Goal: Information Seeking & Learning: Learn about a topic

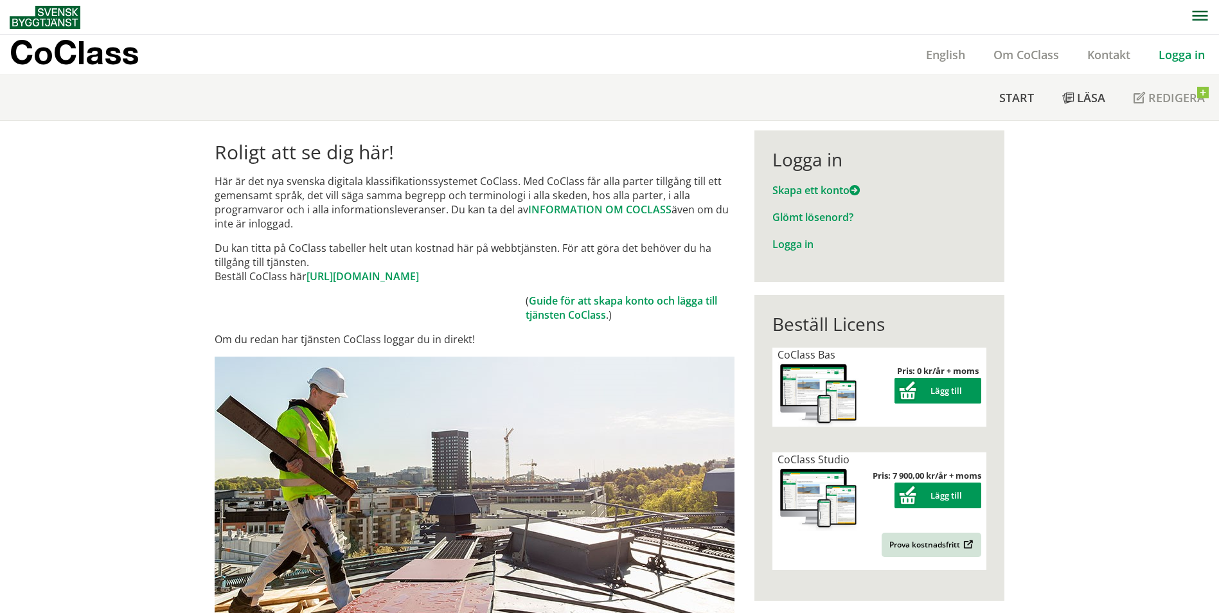
scroll to position [64, 0]
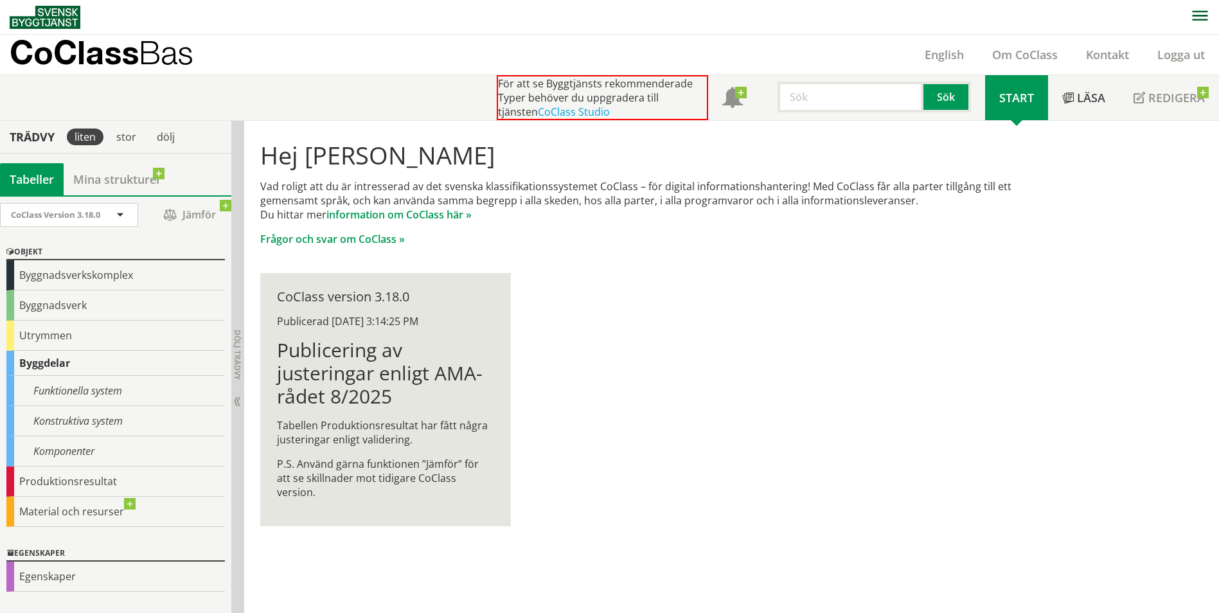
click at [49, 60] on p "CoClass Bas" at bounding box center [102, 52] width 184 height 15
drag, startPoint x: 420, startPoint y: 197, endPoint x: 598, endPoint y: 197, distance: 178.6
click at [598, 197] on p "Vad roligt att du är intresserad av det svenska klassifikationssystemet CoClass…" at bounding box center [655, 200] width 790 height 42
drag, startPoint x: 343, startPoint y: 294, endPoint x: 422, endPoint y: 294, distance: 79.0
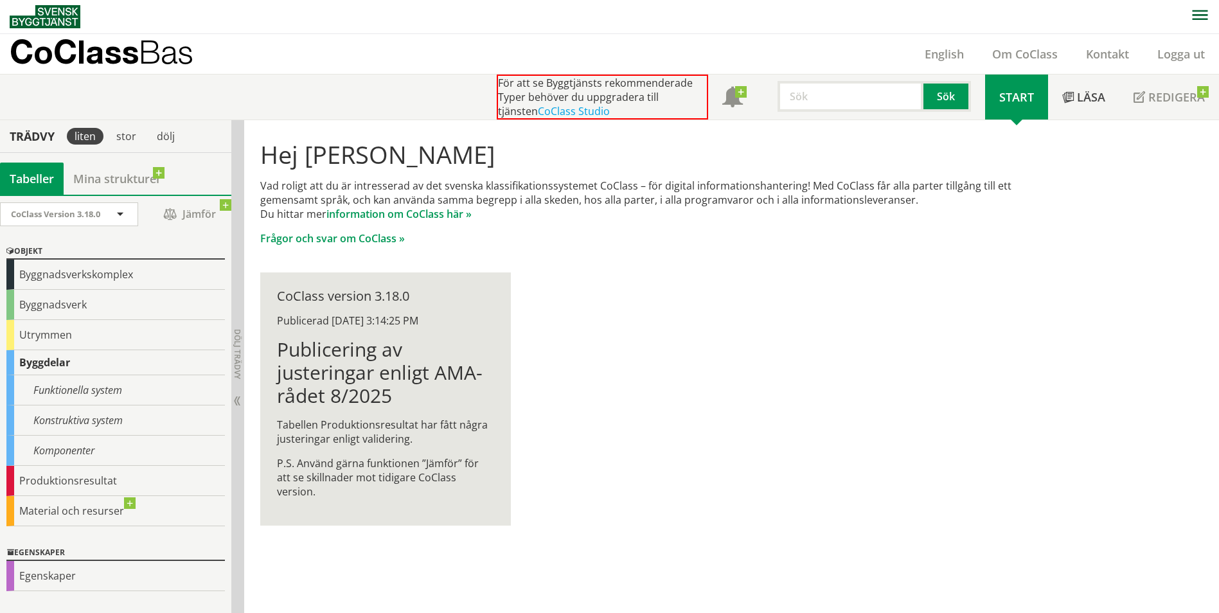
click at [422, 294] on div "CoClass version 3.18.0" at bounding box center [385, 296] width 217 height 14
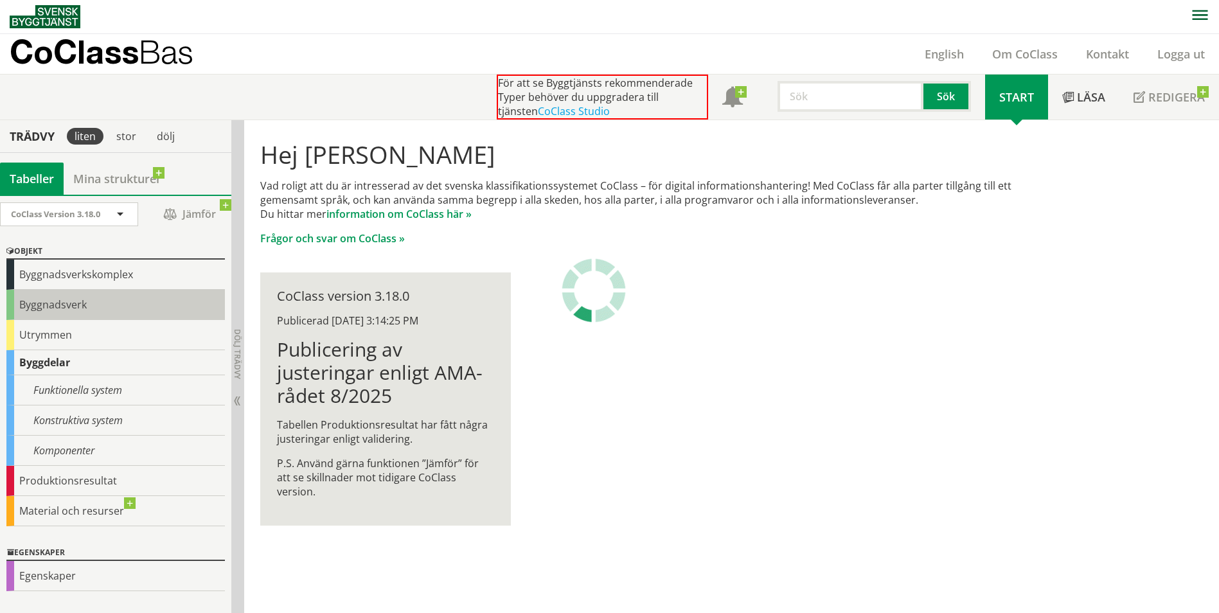
click at [68, 318] on div "Byggnadsverk" at bounding box center [115, 305] width 218 height 30
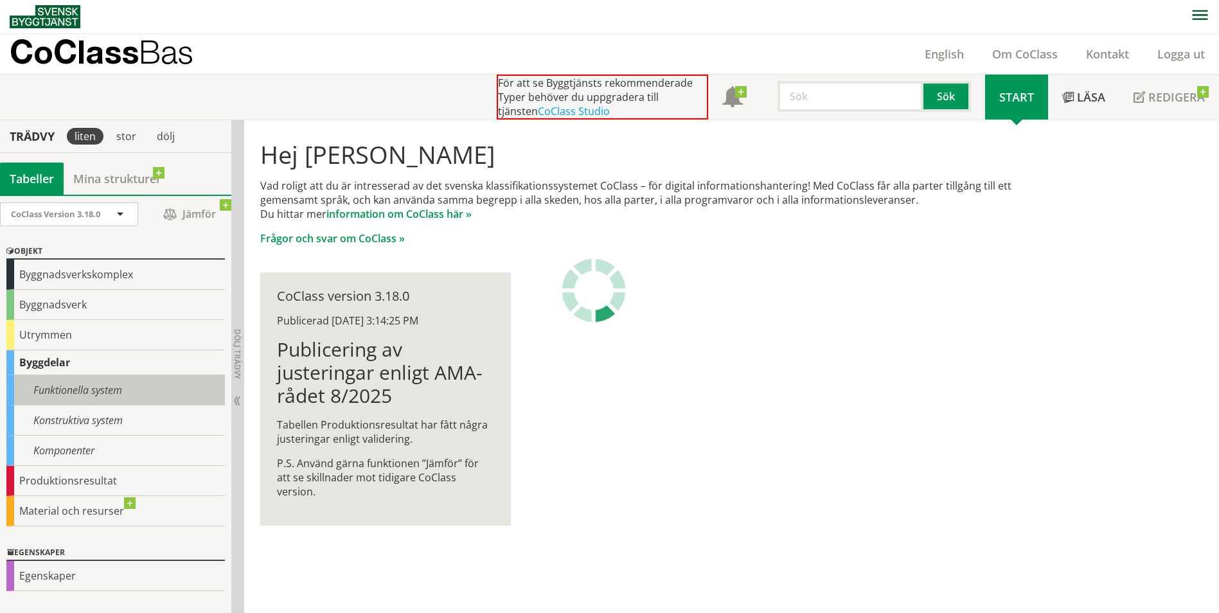
click at [90, 400] on div "Funktionella system" at bounding box center [115, 390] width 218 height 30
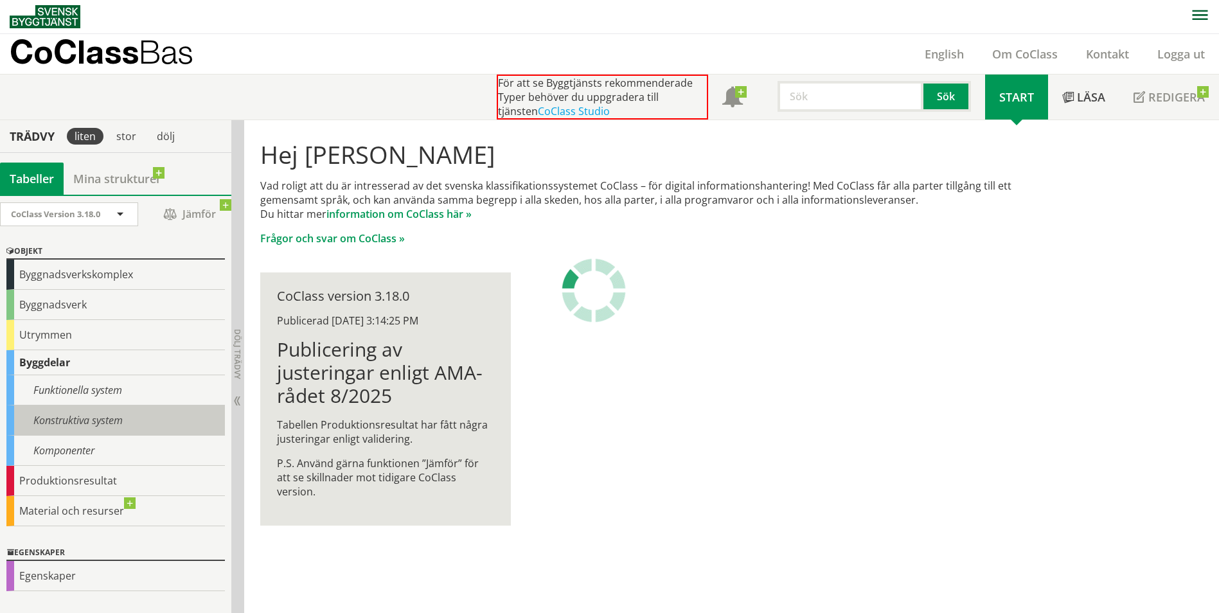
click at [92, 425] on div "Konstruktiva system" at bounding box center [115, 420] width 218 height 30
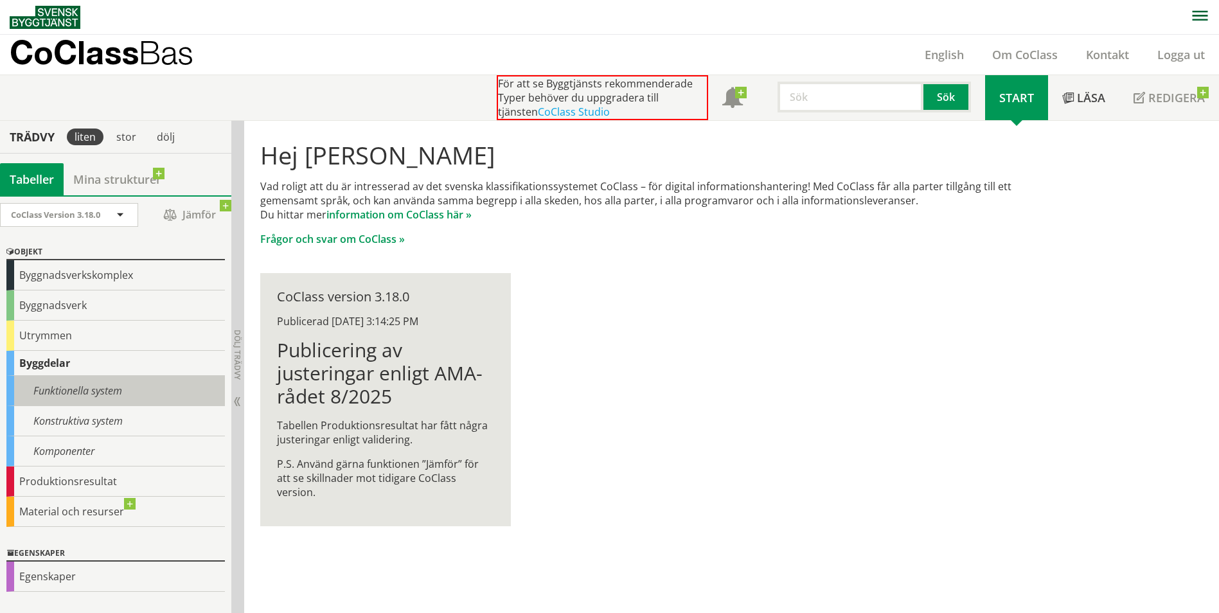
click at [103, 390] on div "Funktionella system" at bounding box center [115, 391] width 218 height 30
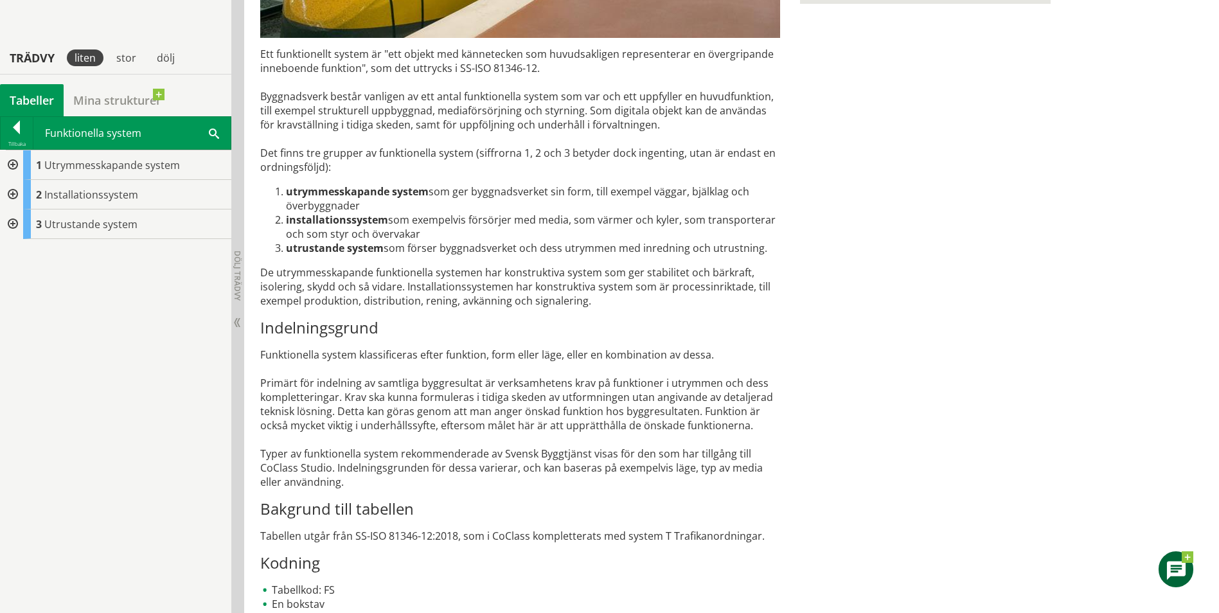
scroll to position [478, 0]
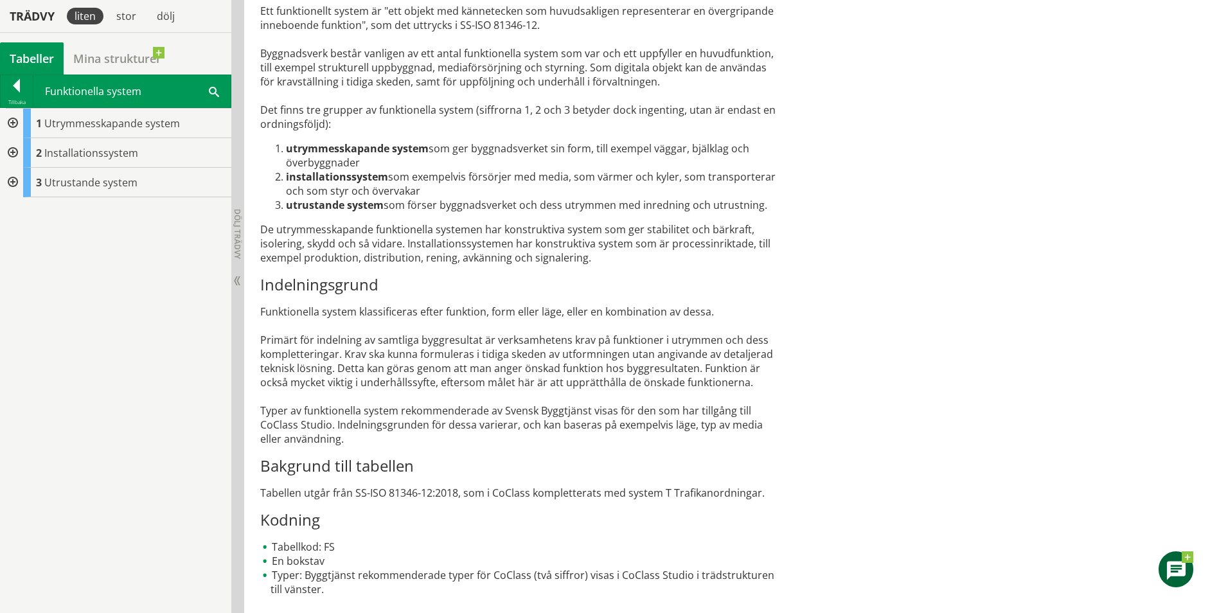
click at [317, 572] on li "Typer: Byggtjänst rekommenderade typer för CoClass (två siffror) visas i CoClas…" at bounding box center [520, 582] width 520 height 28
click at [80, 121] on span "Utrymmesskapande system" at bounding box center [112, 123] width 136 height 14
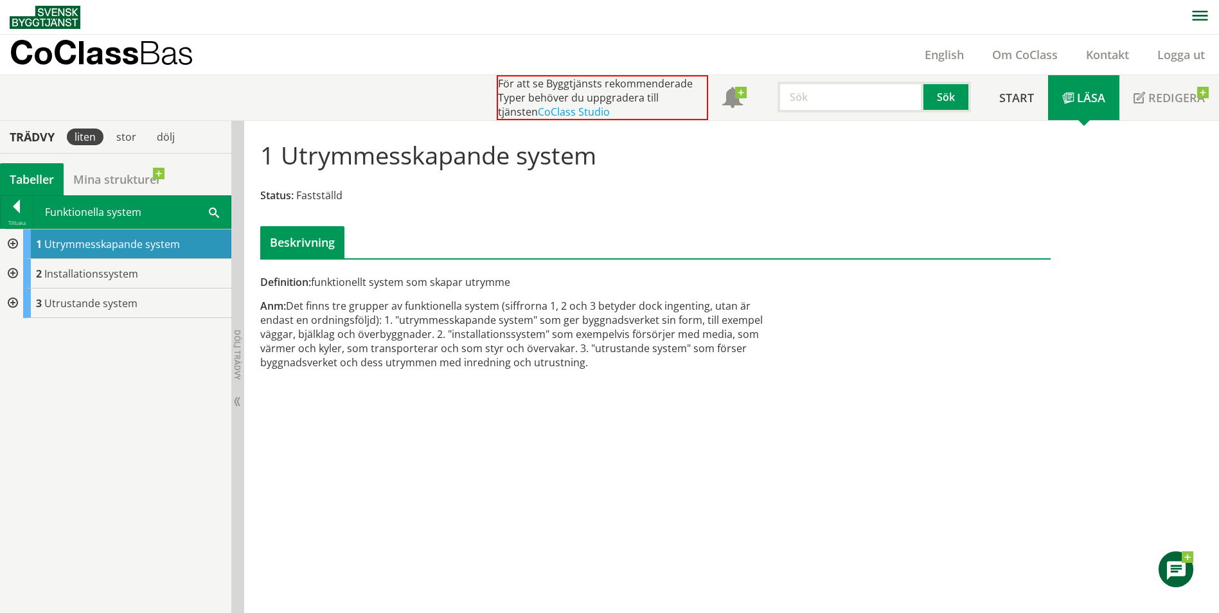
click at [335, 247] on div "Beskrivning" at bounding box center [302, 242] width 84 height 32
click at [145, 275] on div "2 Installationssystem" at bounding box center [127, 274] width 208 height 30
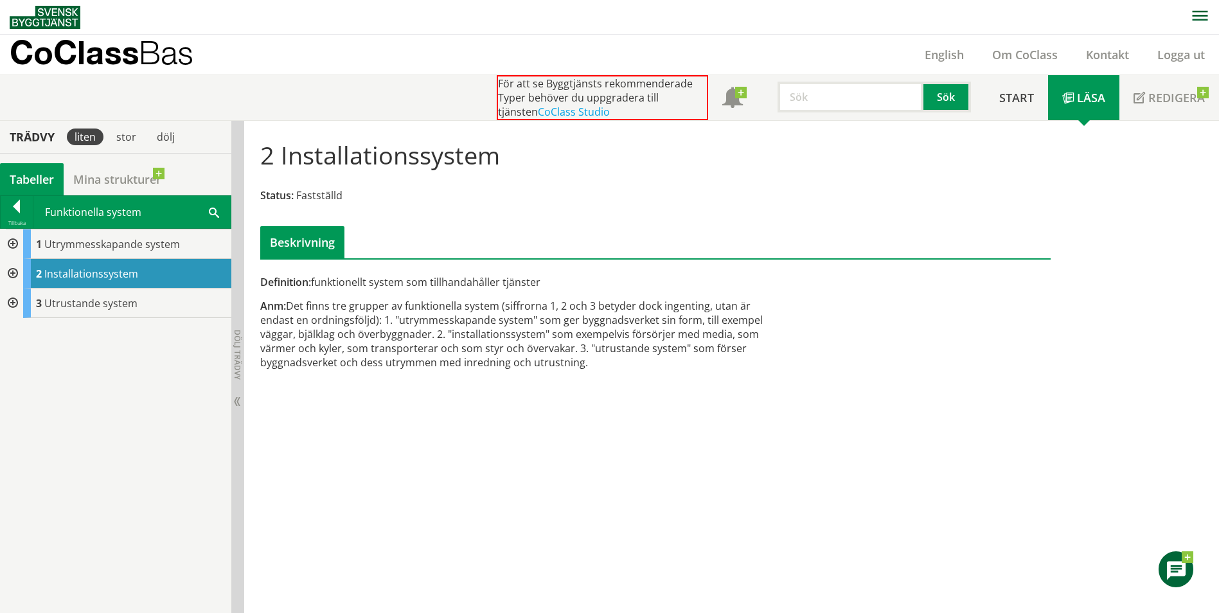
scroll to position [1, 0]
click at [13, 206] on div at bounding box center [17, 208] width 32 height 18
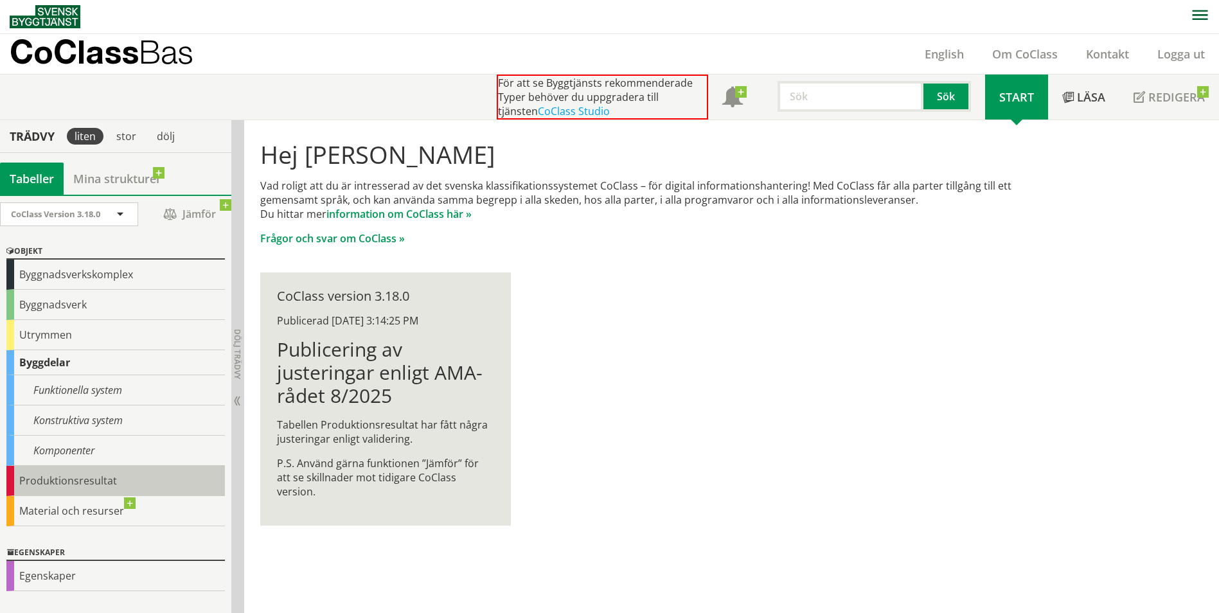
click at [117, 479] on div "Produktionsresultat" at bounding box center [115, 481] width 218 height 30
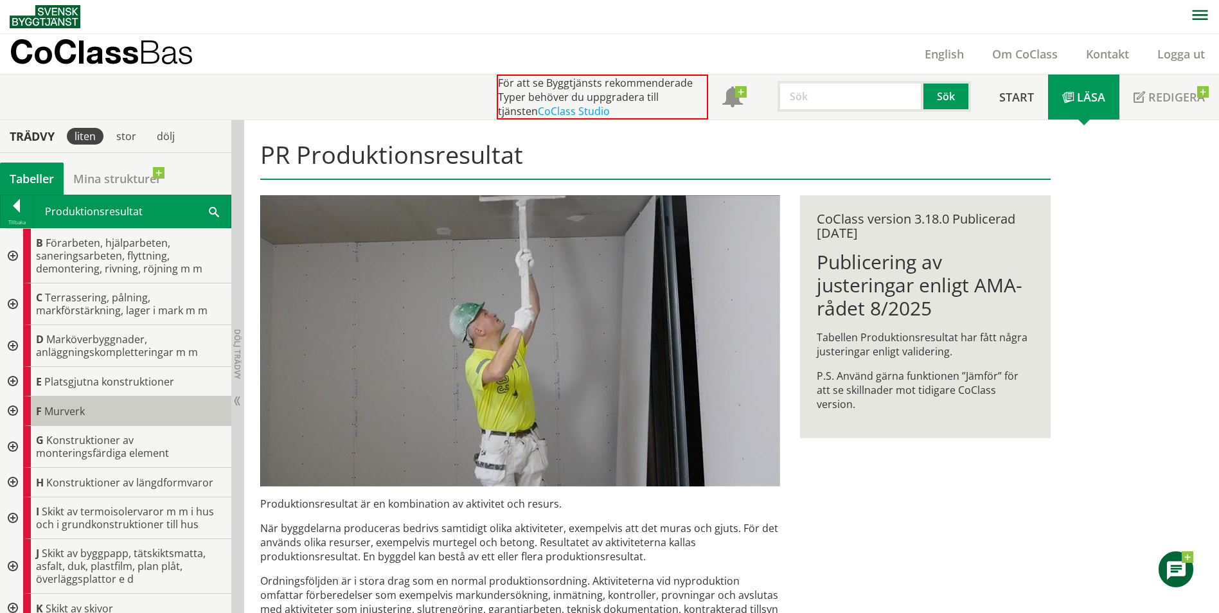
click at [191, 405] on div "F Murverk" at bounding box center [127, 411] width 208 height 30
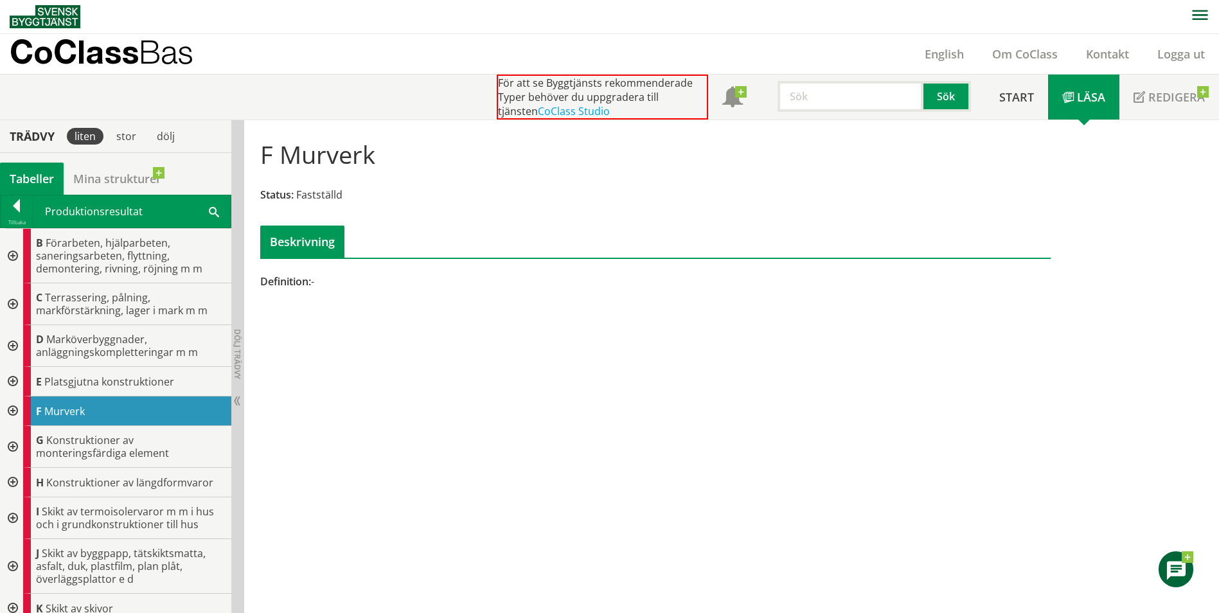
click at [11, 257] on div at bounding box center [11, 256] width 23 height 55
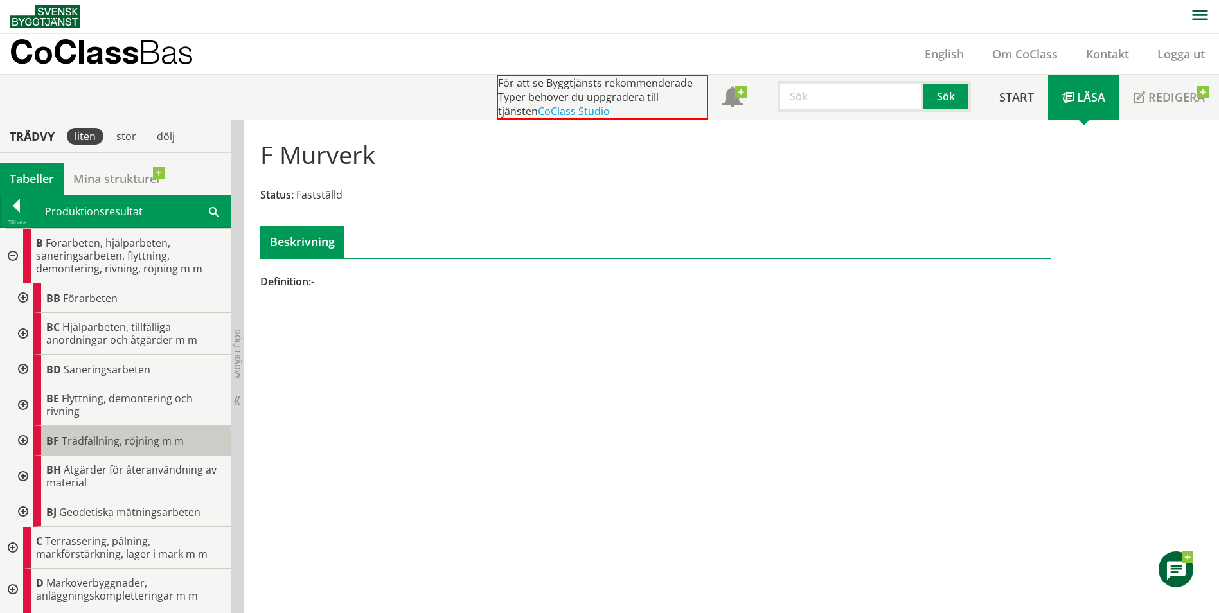
click at [129, 451] on div "BF Trädfällning, röjning m m" at bounding box center [132, 441] width 198 height 30
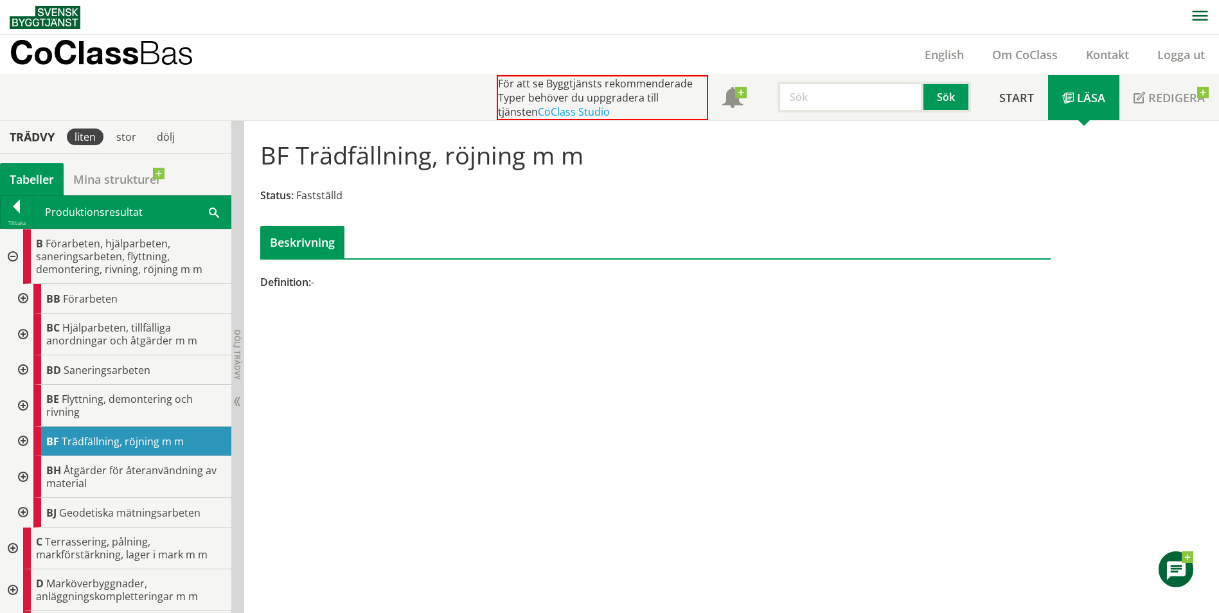
click at [13, 259] on div at bounding box center [11, 256] width 23 height 55
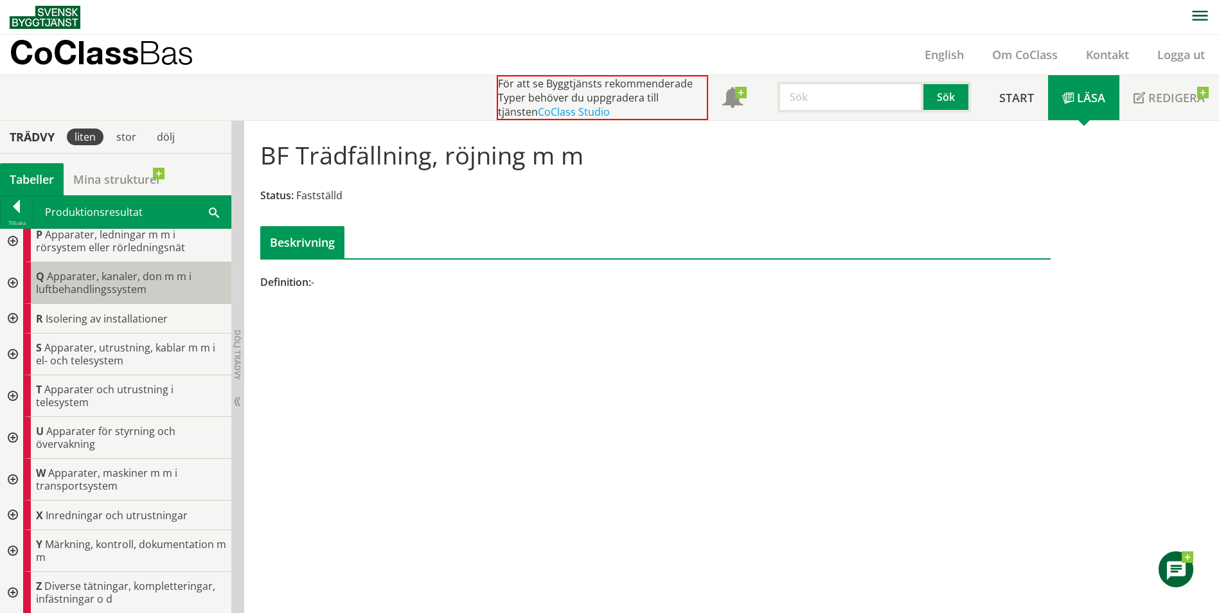
scroll to position [517, 0]
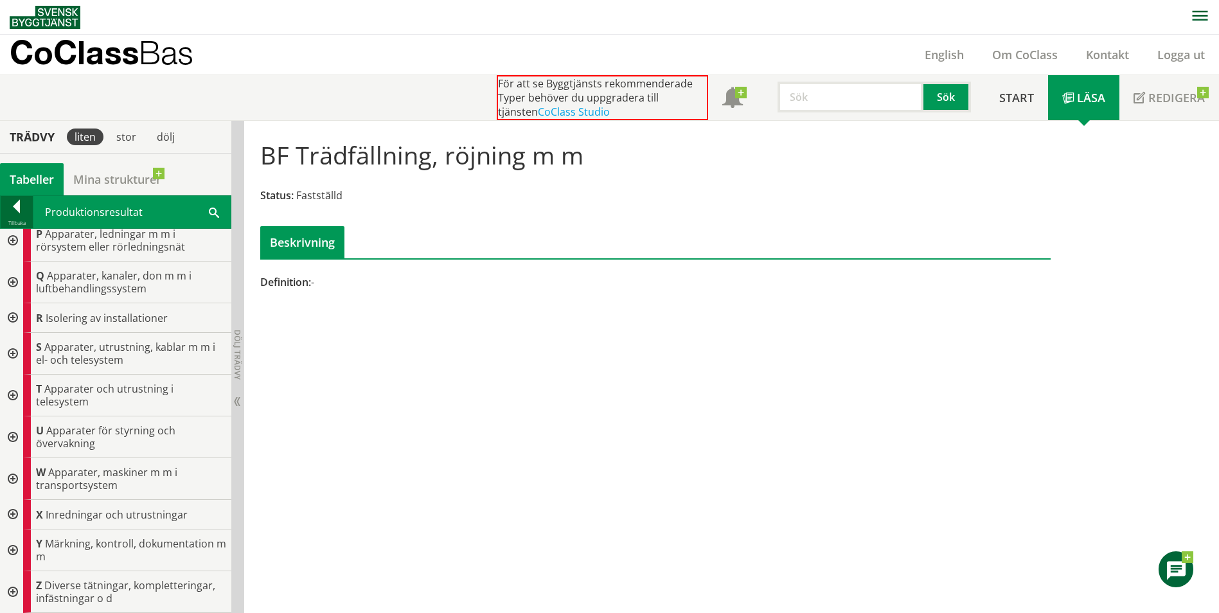
click at [13, 208] on div at bounding box center [17, 209] width 32 height 18
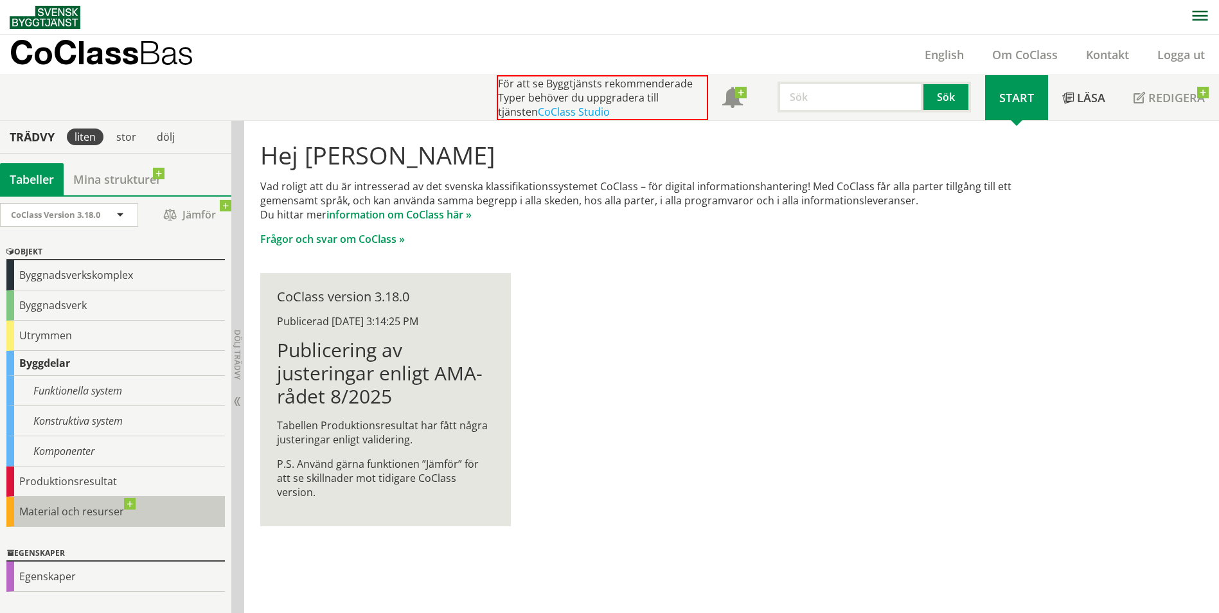
click at [85, 521] on div "Material och resurser" at bounding box center [115, 512] width 218 height 30
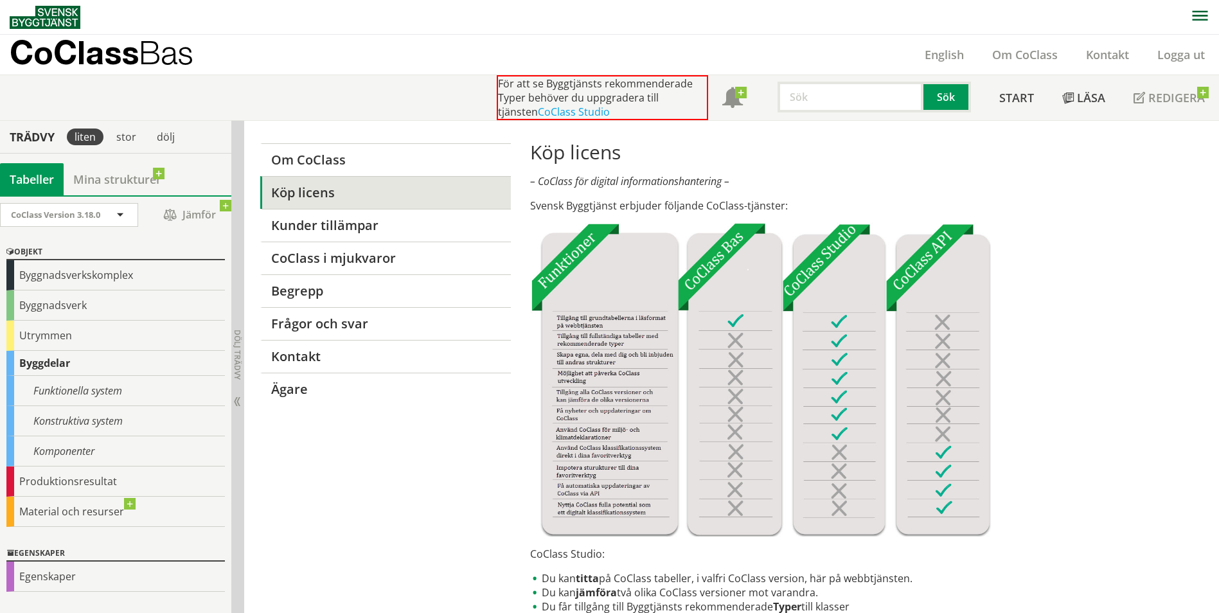
scroll to position [53, 0]
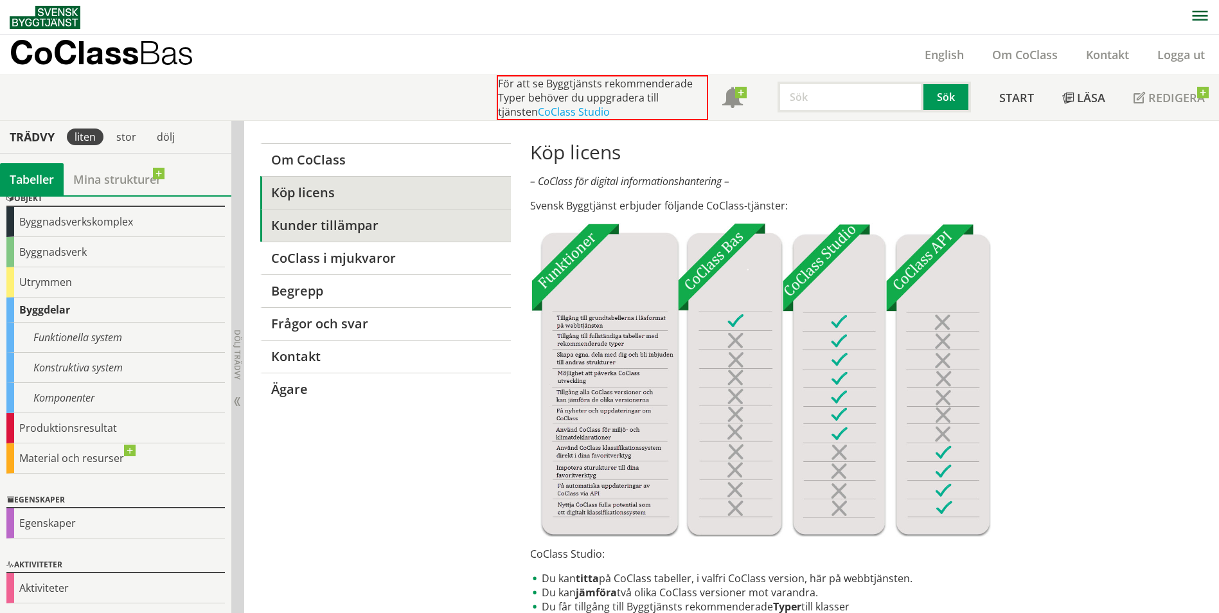
click at [339, 228] on link "Kunder tillämpar" at bounding box center [385, 225] width 250 height 33
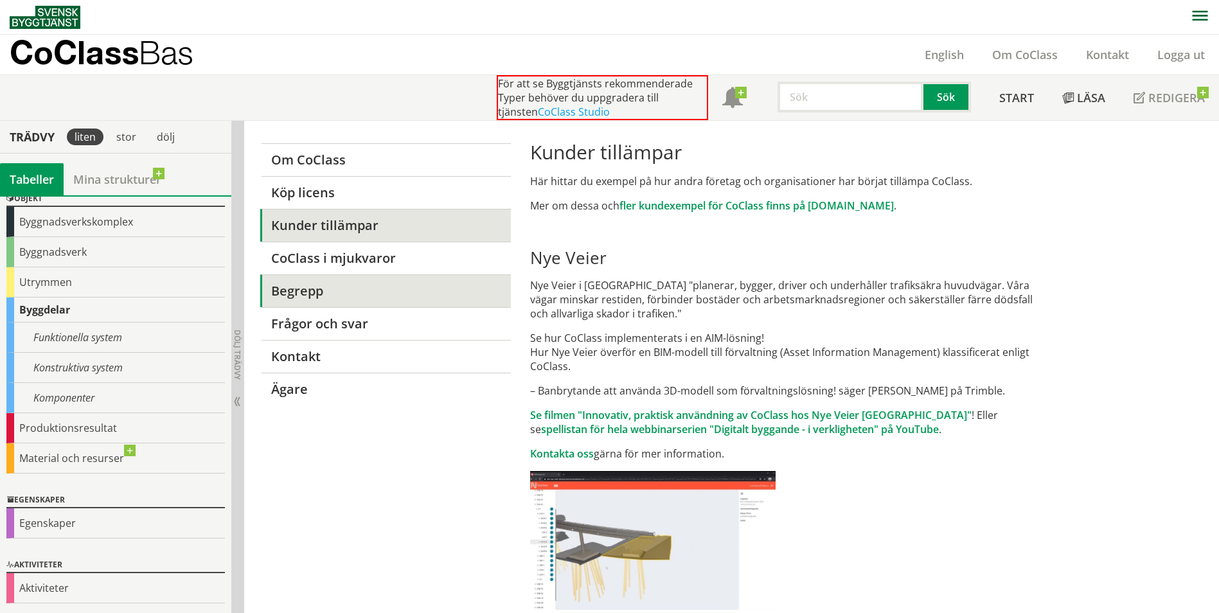
click at [339, 275] on link "Begrepp" at bounding box center [385, 290] width 250 height 33
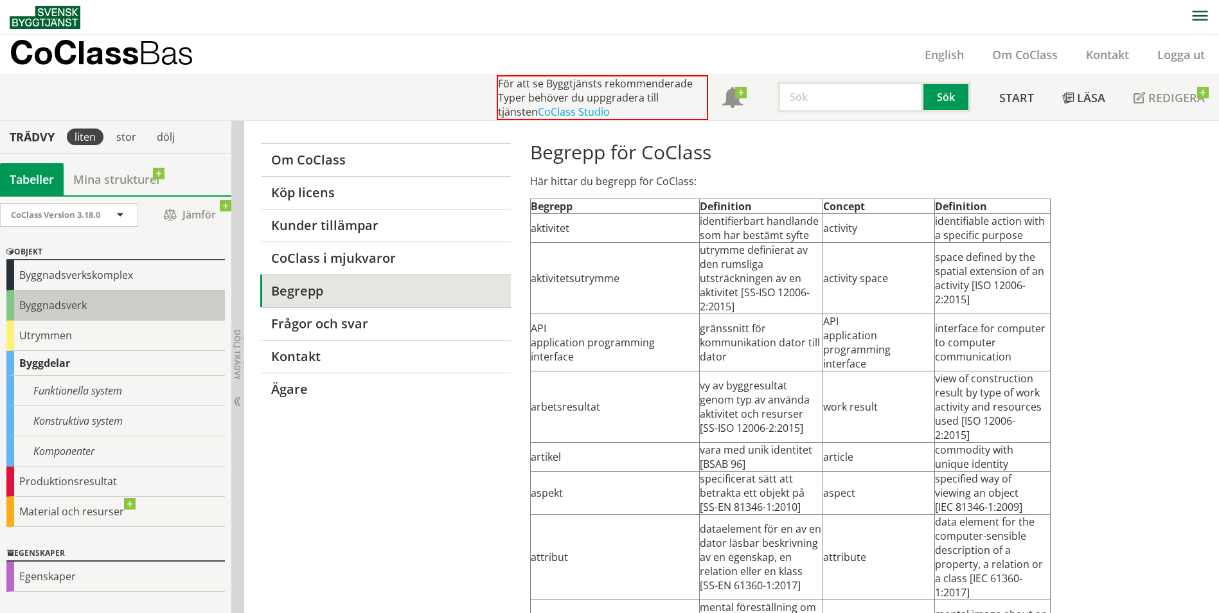
click at [82, 305] on div "Byggnadsverk" at bounding box center [115, 305] width 218 height 30
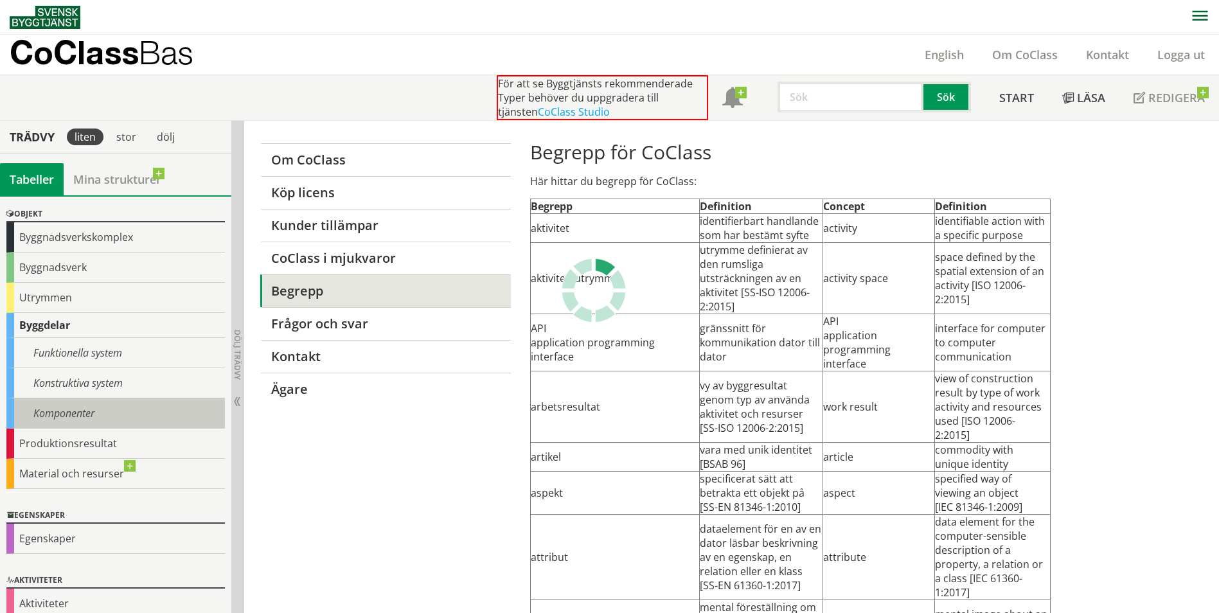
scroll to position [53, 0]
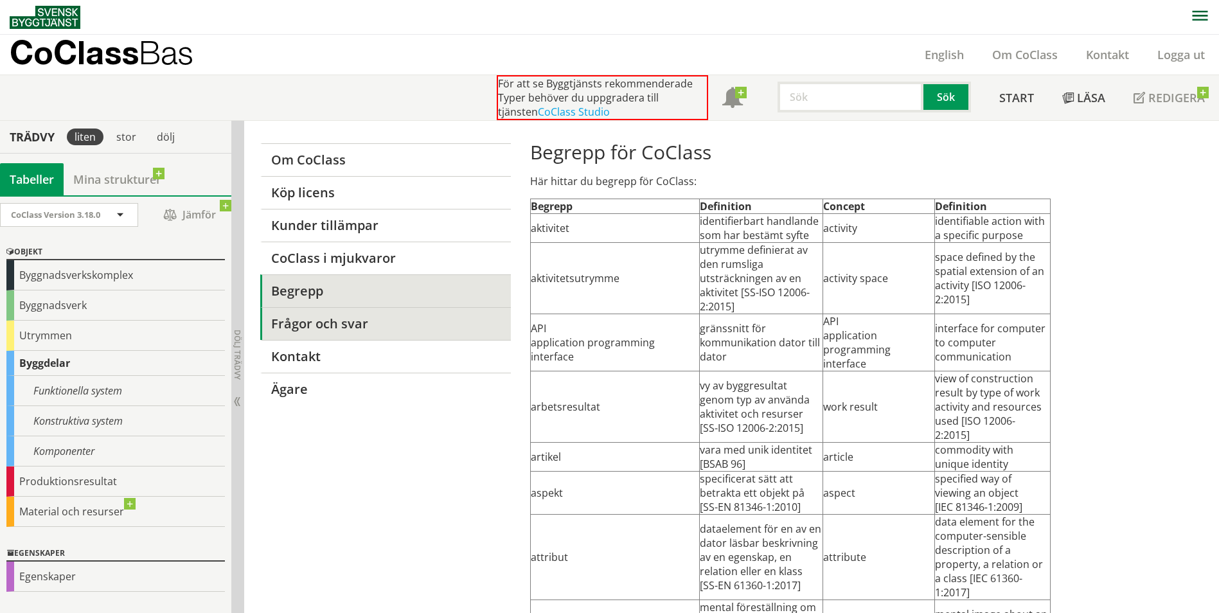
click at [339, 328] on link "Frågor och svar" at bounding box center [385, 323] width 250 height 33
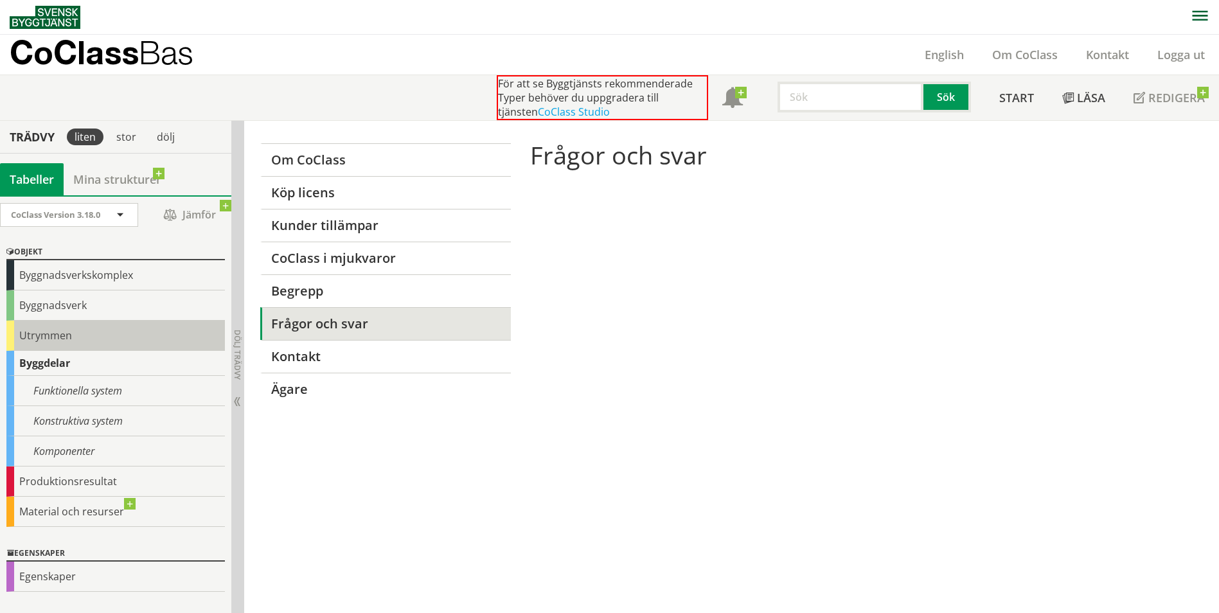
click at [76, 347] on div "Utrymmen" at bounding box center [115, 336] width 218 height 30
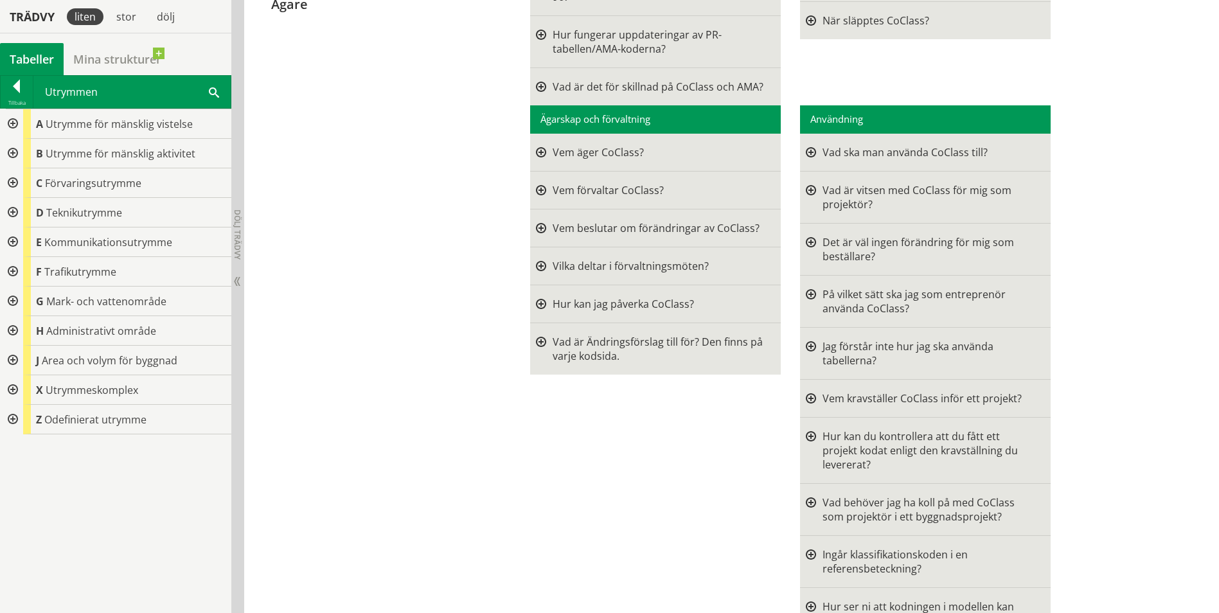
scroll to position [385, 0]
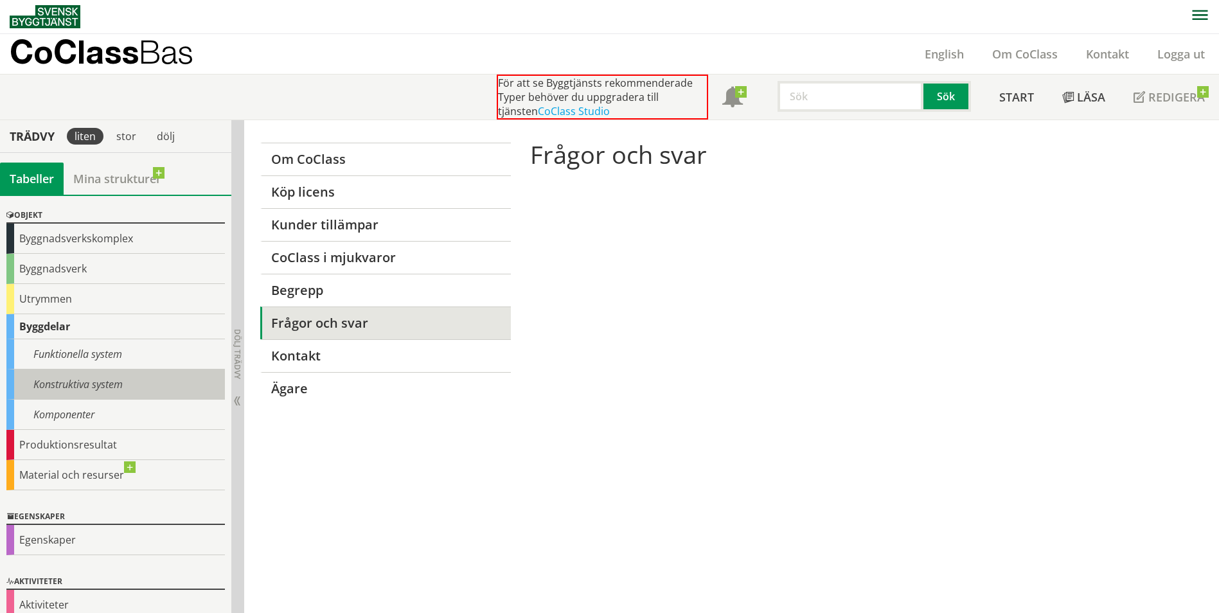
scroll to position [53, 0]
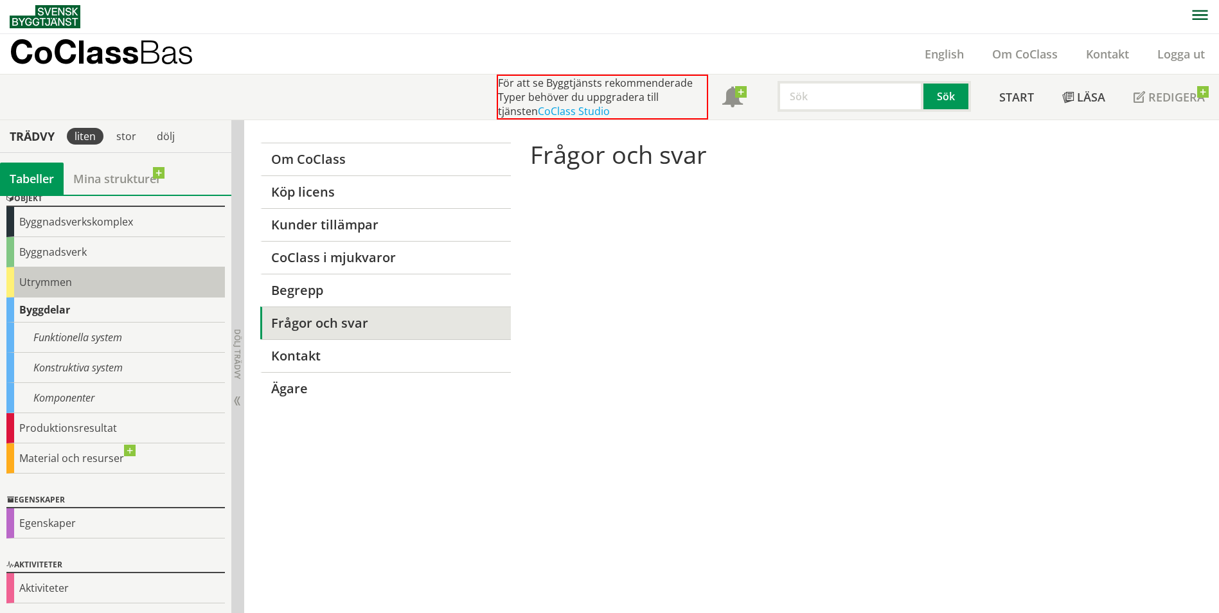
click at [71, 288] on div "Utrymmen" at bounding box center [115, 282] width 218 height 30
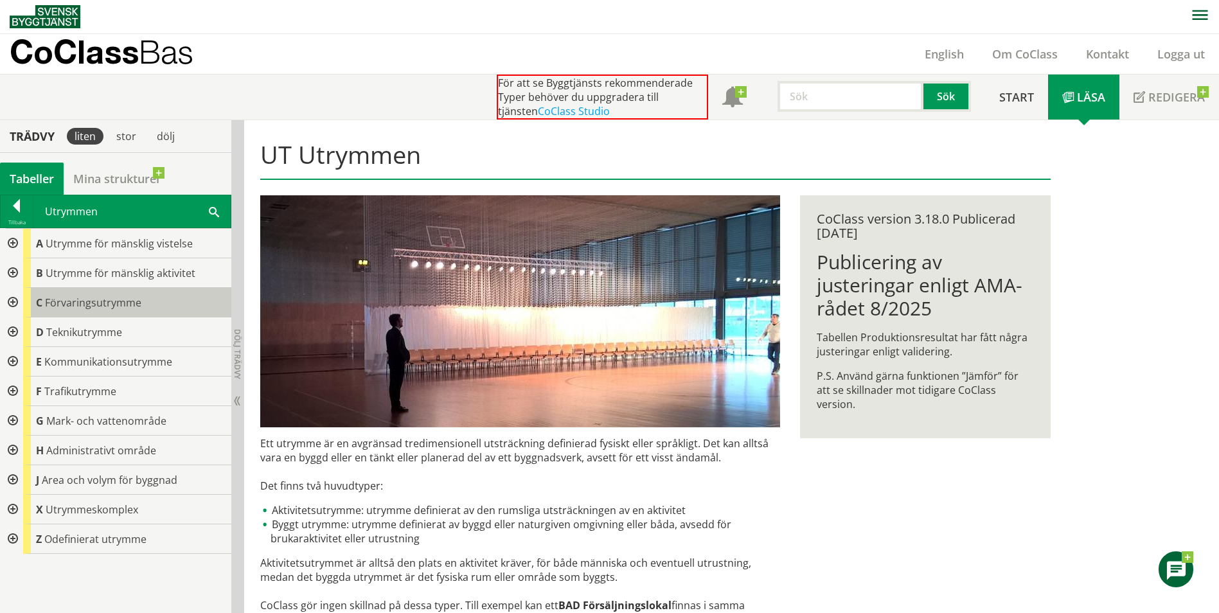
click at [113, 312] on div "C Förvaringsutrymme" at bounding box center [127, 303] width 208 height 30
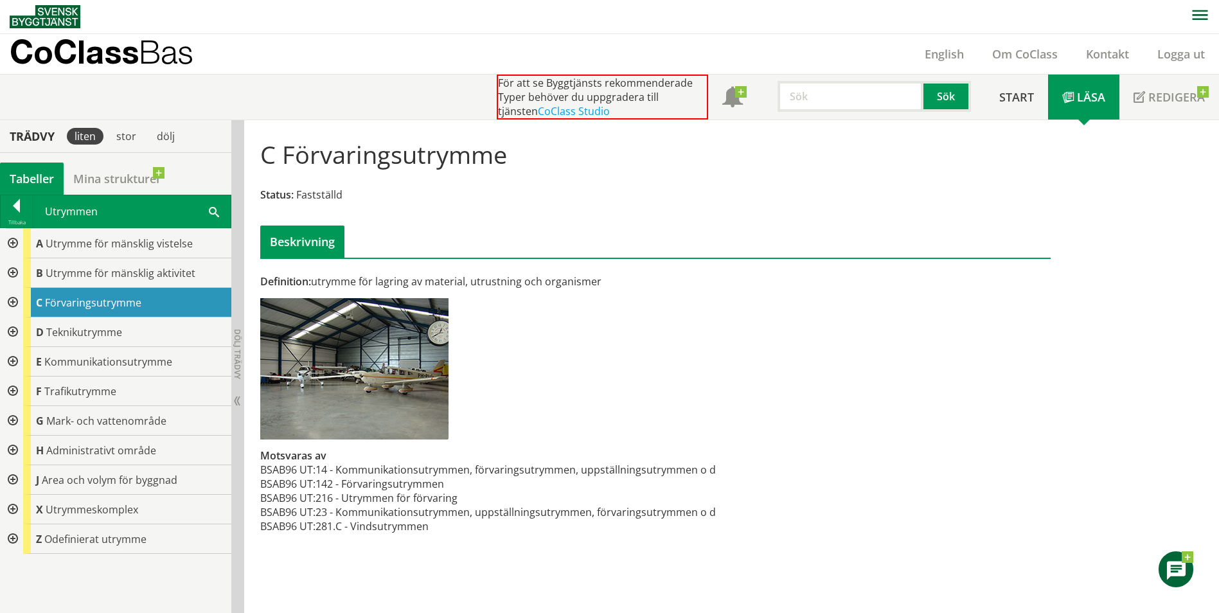
drag, startPoint x: 392, startPoint y: 489, endPoint x: 320, endPoint y: 480, distance: 72.5
click at [320, 480] on td "142 - Förvaringsutrymmen" at bounding box center [515, 484] width 400 height 14
drag, startPoint x: 308, startPoint y: 481, endPoint x: 256, endPoint y: 477, distance: 52.1
click at [256, 477] on div "Definition: utrymme för lagring av material, utrustning och organismer Motsvara…" at bounding box center [521, 410] width 540 height 273
drag, startPoint x: 322, startPoint y: 456, endPoint x: 355, endPoint y: 459, distance: 33.0
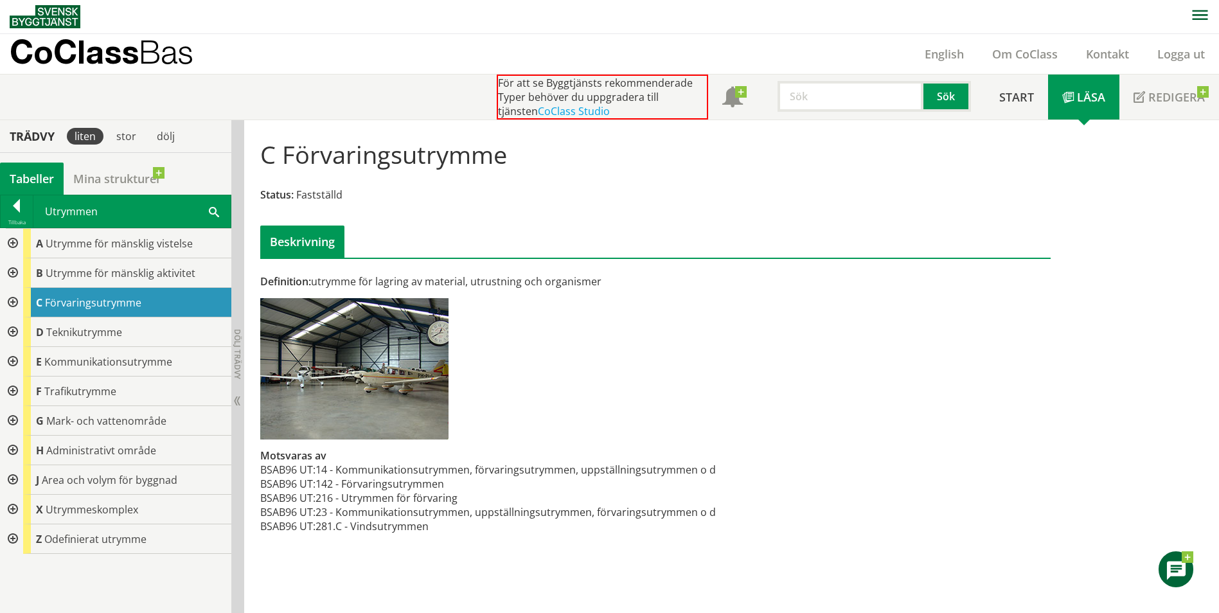
click at [355, 459] on div "Definition: utrymme för lagring av material, utrustning och organismer Motsvara…" at bounding box center [521, 410] width 540 height 273
click at [122, 342] on div "D Teknikutrymme" at bounding box center [127, 332] width 208 height 30
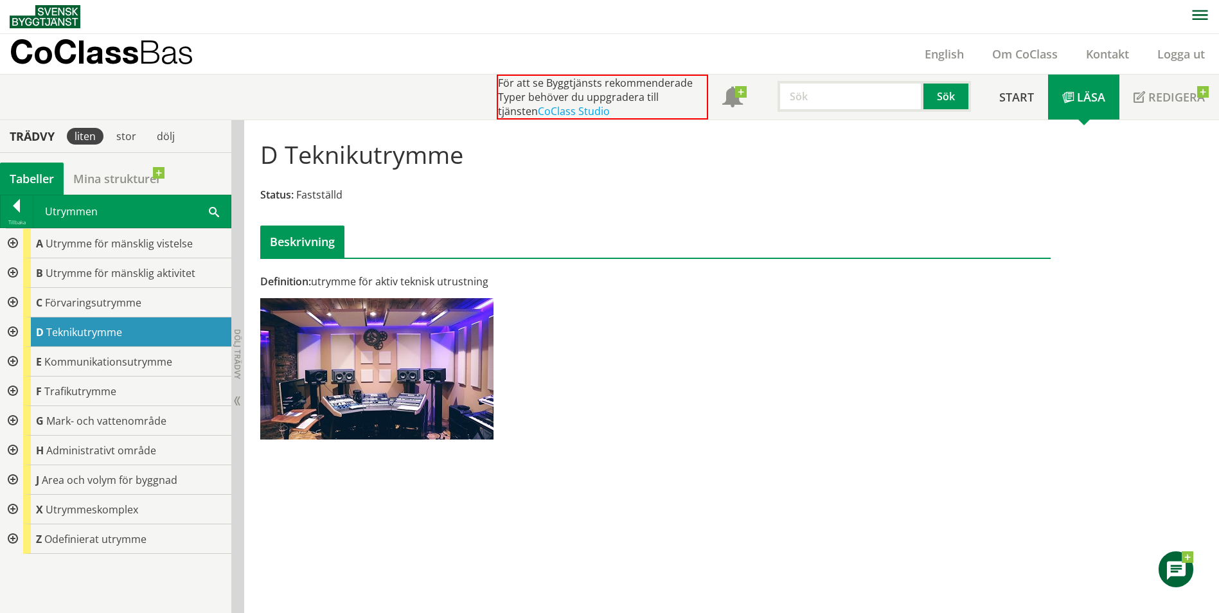
click at [144, 134] on div "stor" at bounding box center [126, 136] width 40 height 32
click at [122, 137] on div "stor" at bounding box center [126, 136] width 35 height 17
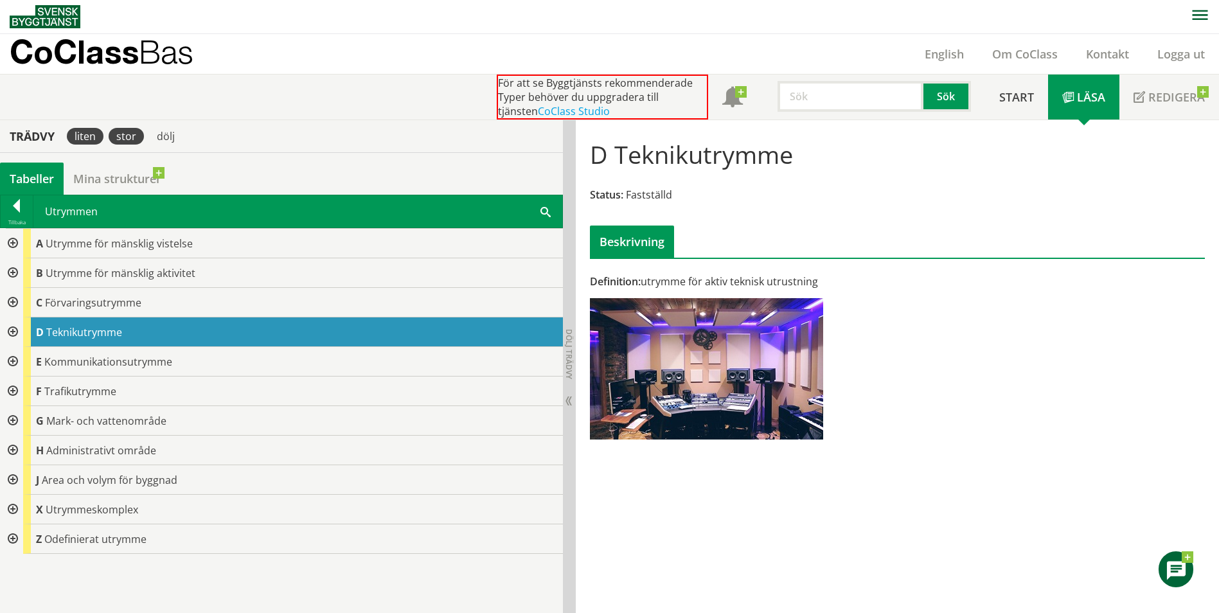
click at [98, 141] on div "liten" at bounding box center [85, 136] width 37 height 17
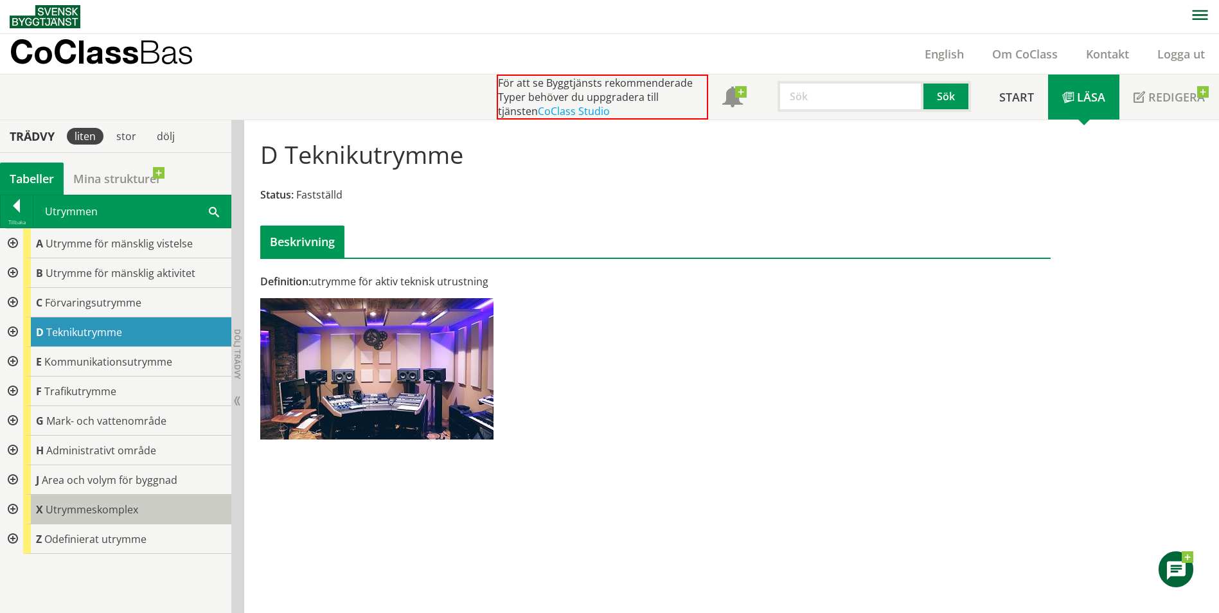
click at [121, 506] on span "Utrymmeskomplex" at bounding box center [92, 509] width 93 height 14
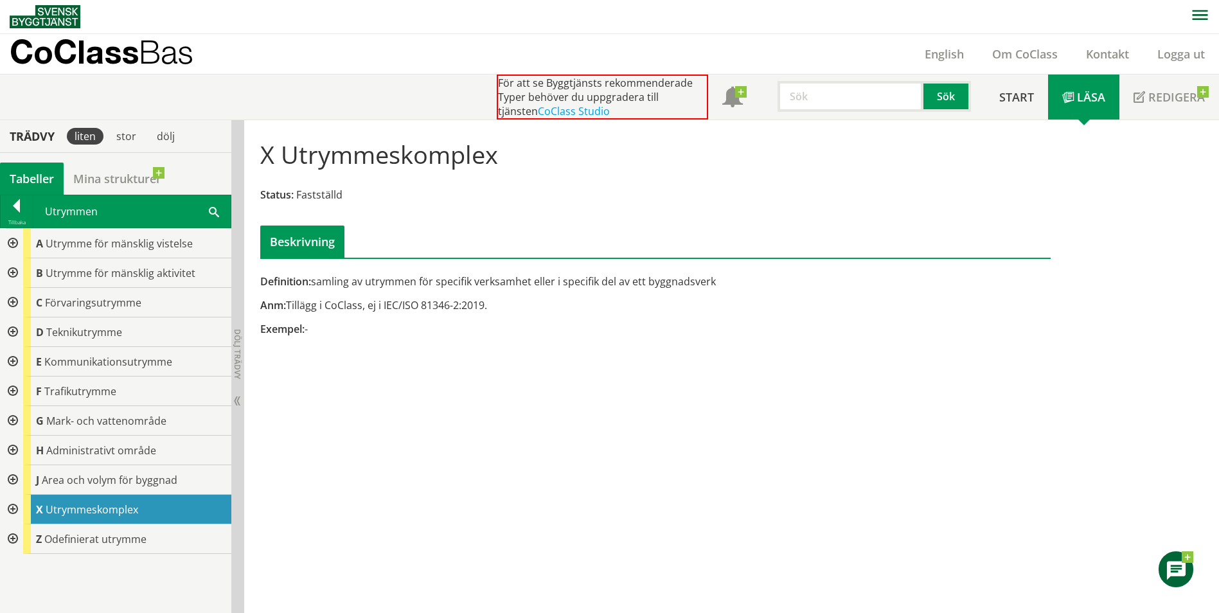
click at [12, 513] on div at bounding box center [11, 510] width 23 height 30
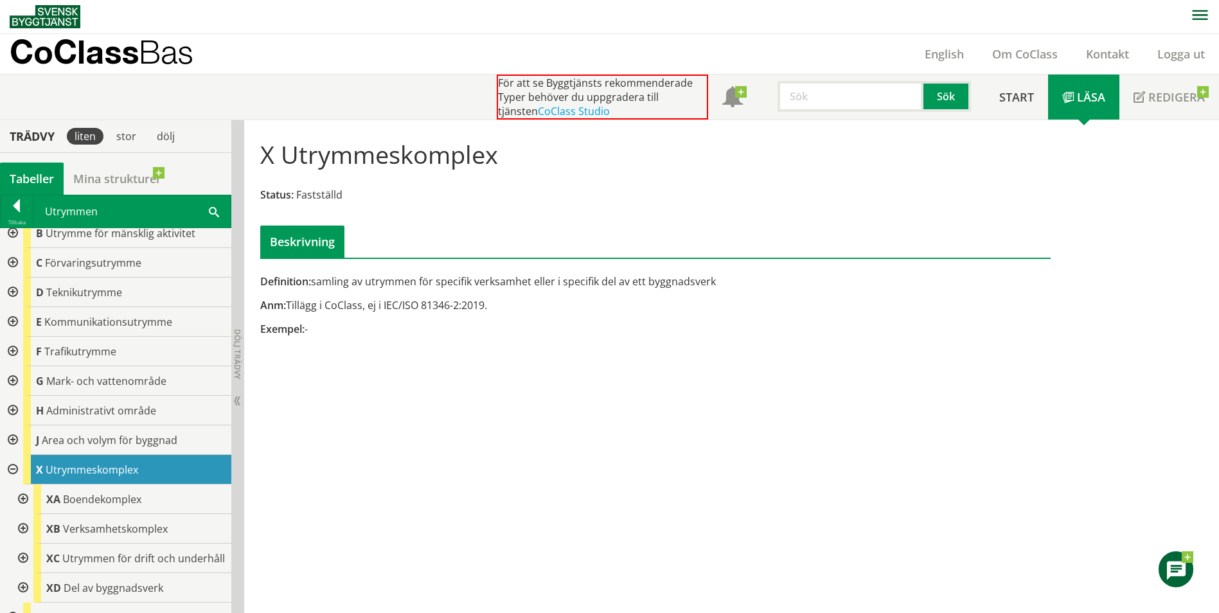
scroll to position [71, 0]
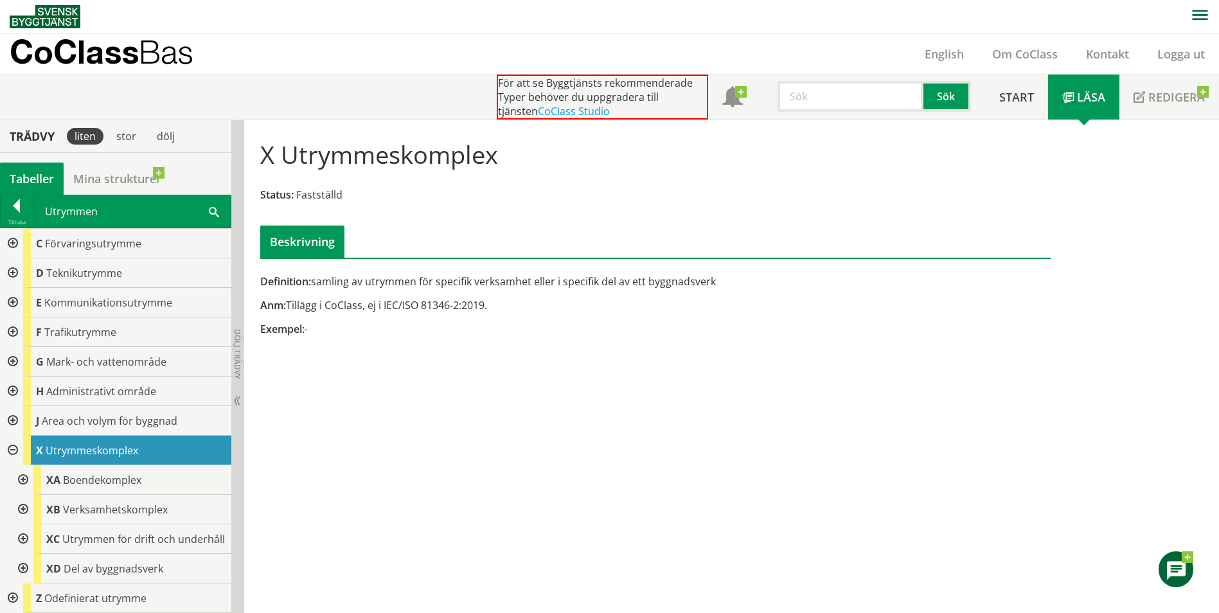
click at [17, 320] on div at bounding box center [11, 332] width 23 height 30
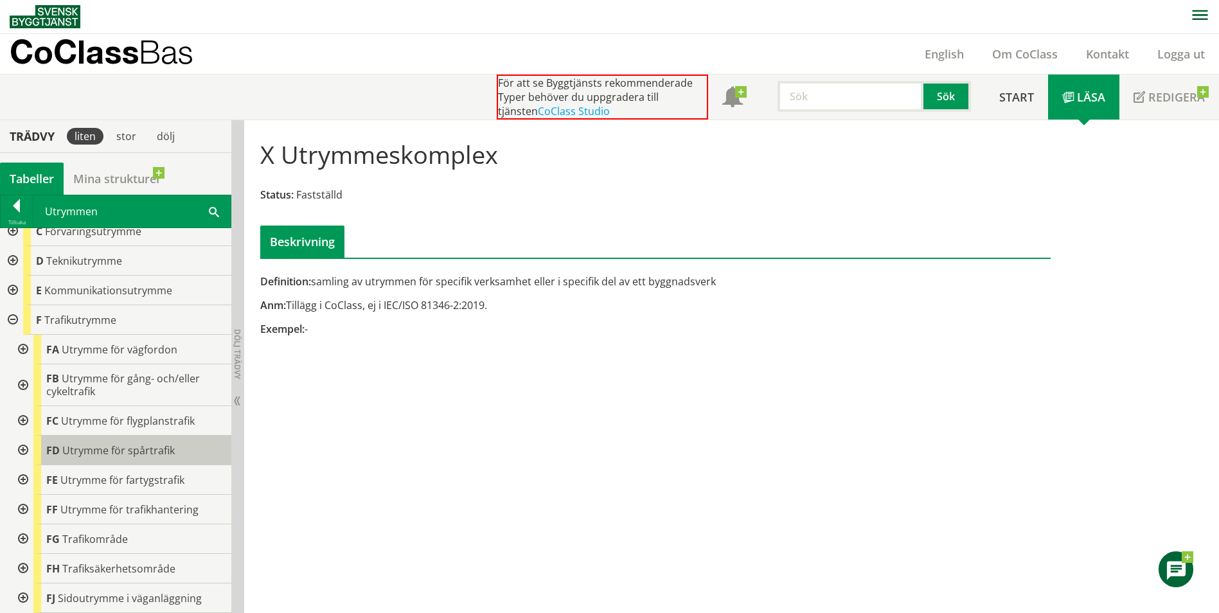
click at [146, 452] on span "Utrymme för spårtrafik" at bounding box center [118, 450] width 112 height 14
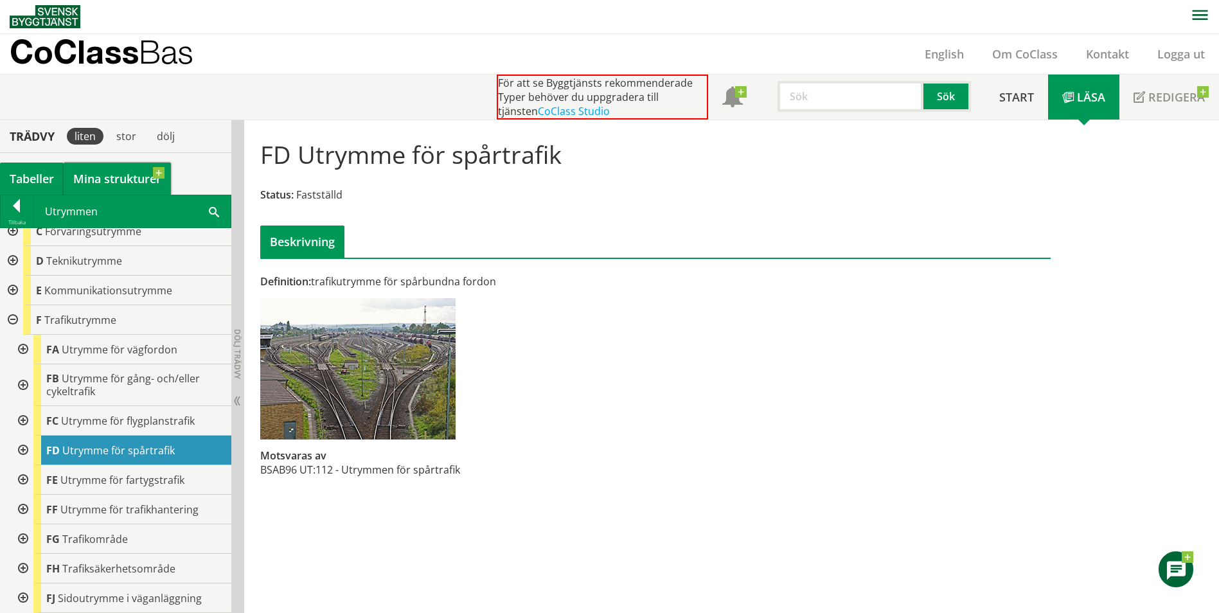
click at [96, 178] on link "Mina strukturer" at bounding box center [117, 179] width 107 height 32
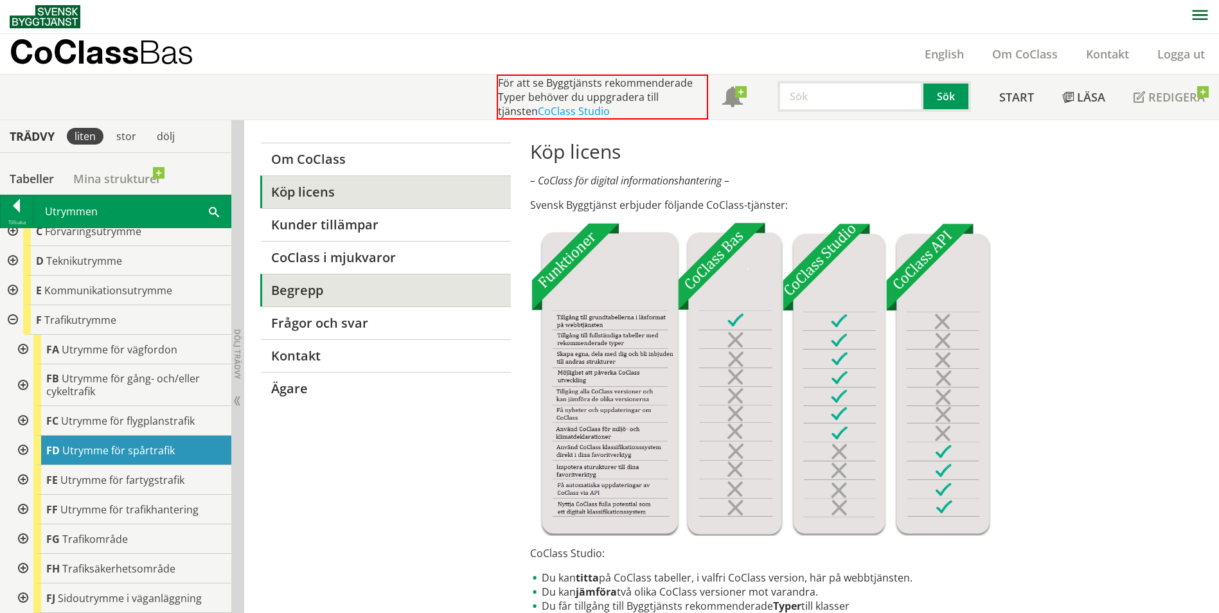
click at [310, 296] on link "Begrepp" at bounding box center [385, 290] width 250 height 33
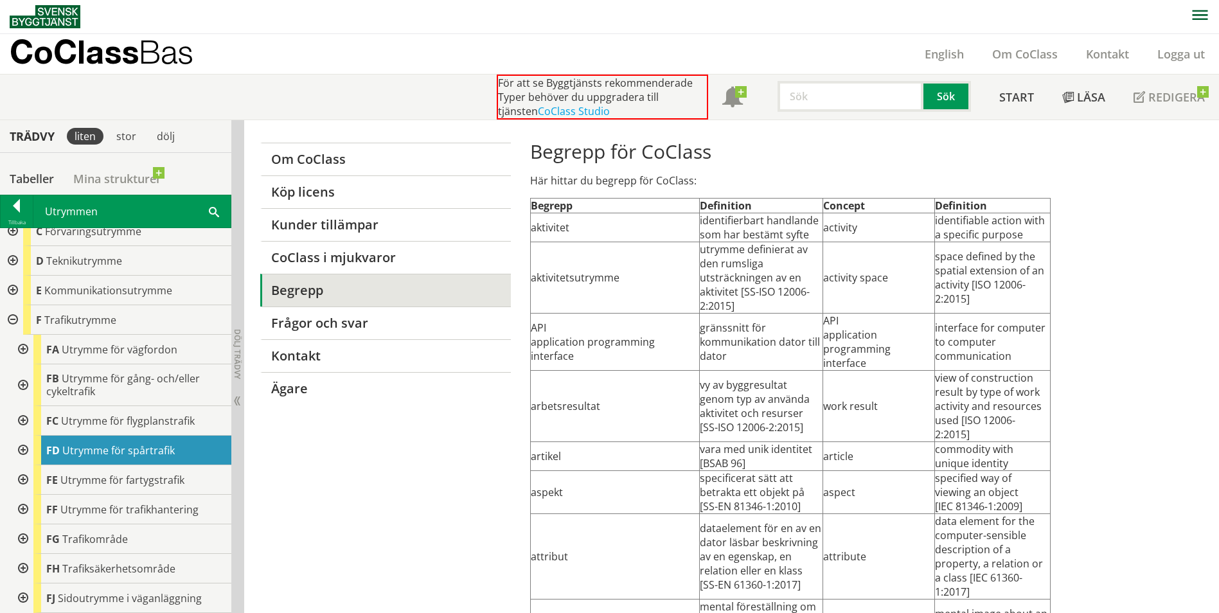
click at [558, 381] on td "arbetsresultat" at bounding box center [615, 406] width 169 height 71
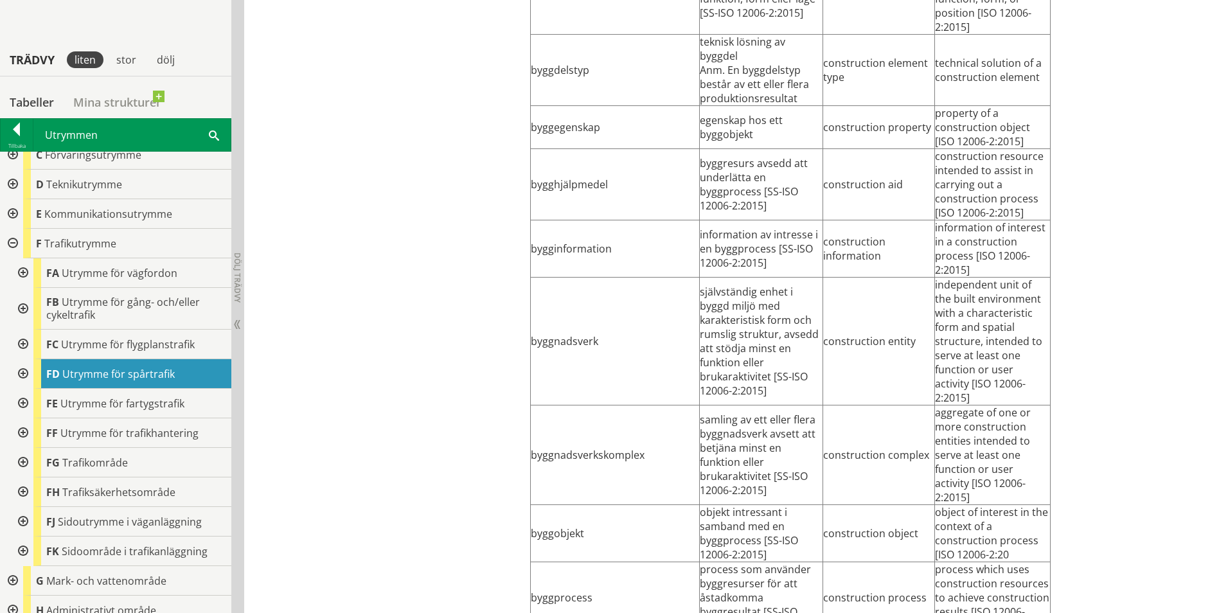
scroll to position [1478, 0]
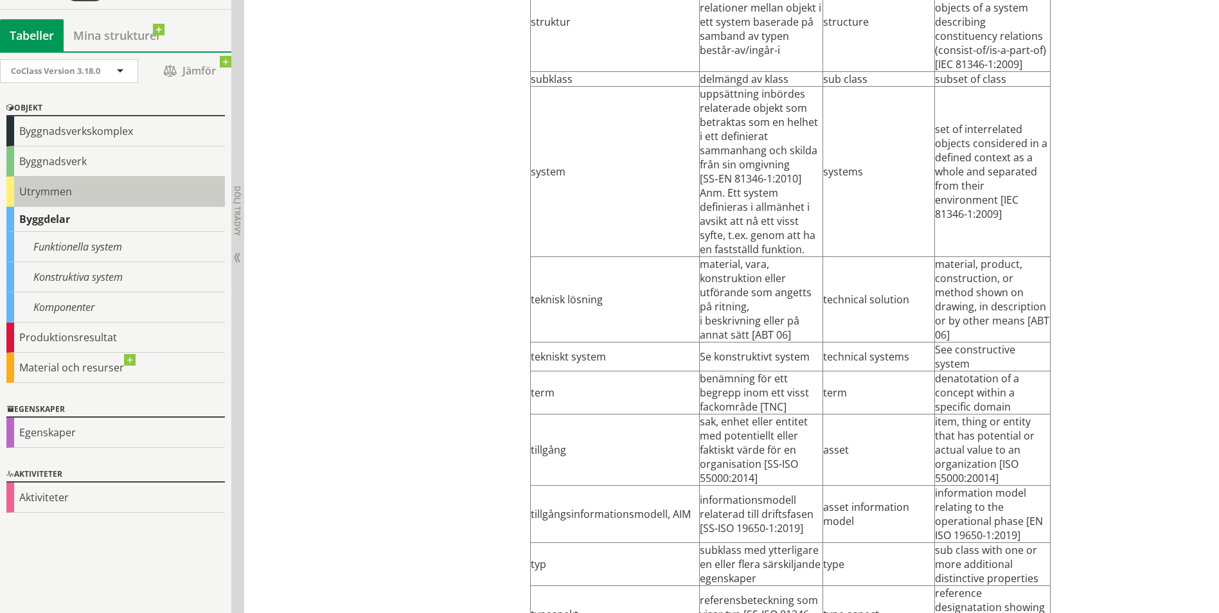
scroll to position [5282, 0]
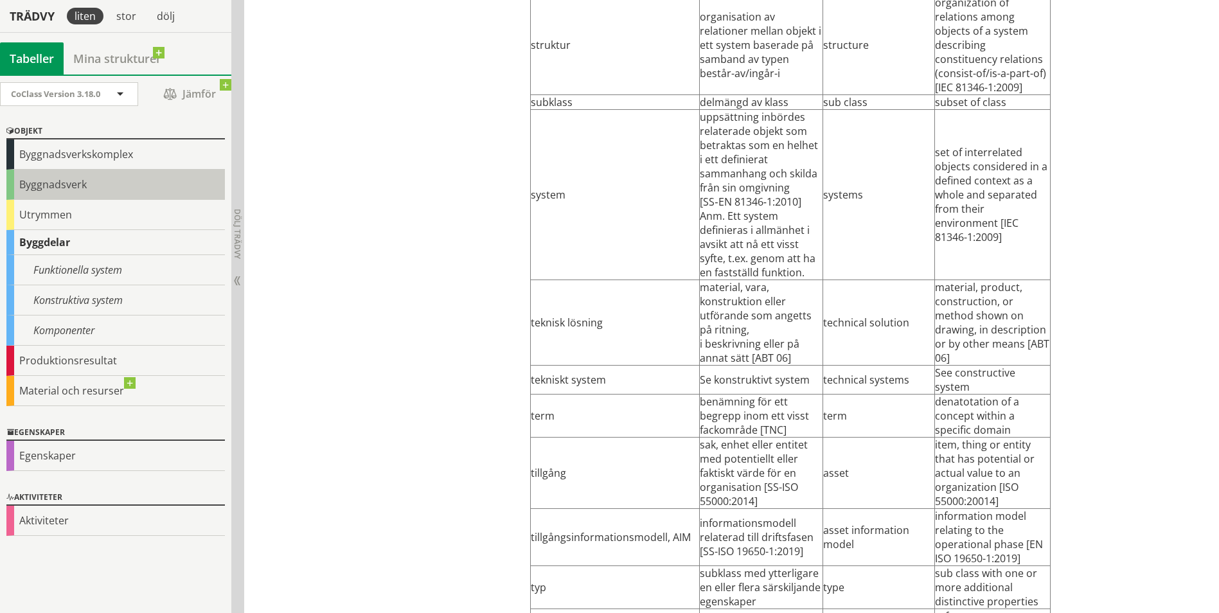
click at [82, 179] on div "Byggnadsverk" at bounding box center [115, 185] width 218 height 30
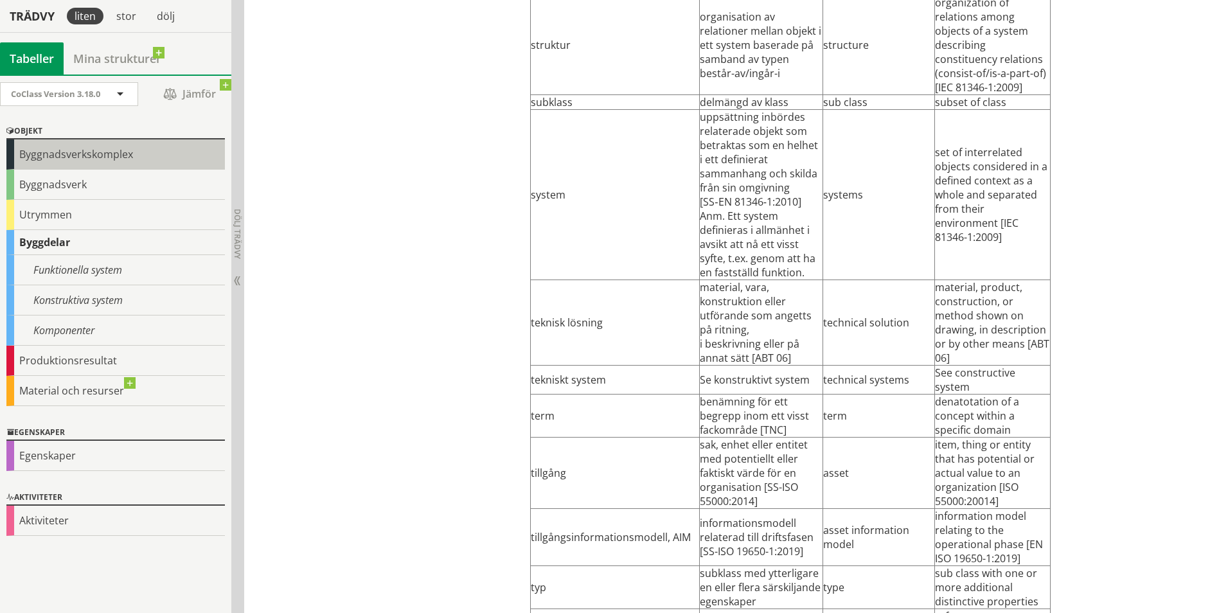
click at [110, 157] on div "Byggnadsverkskomplex" at bounding box center [115, 154] width 218 height 30
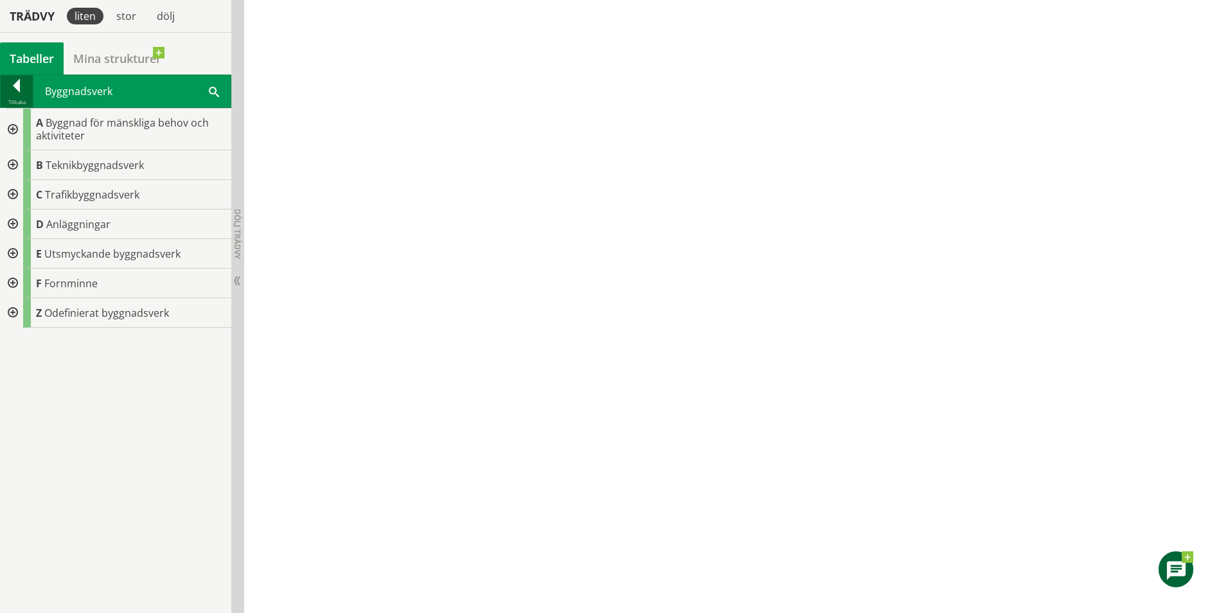
click at [15, 89] on div at bounding box center [17, 88] width 32 height 18
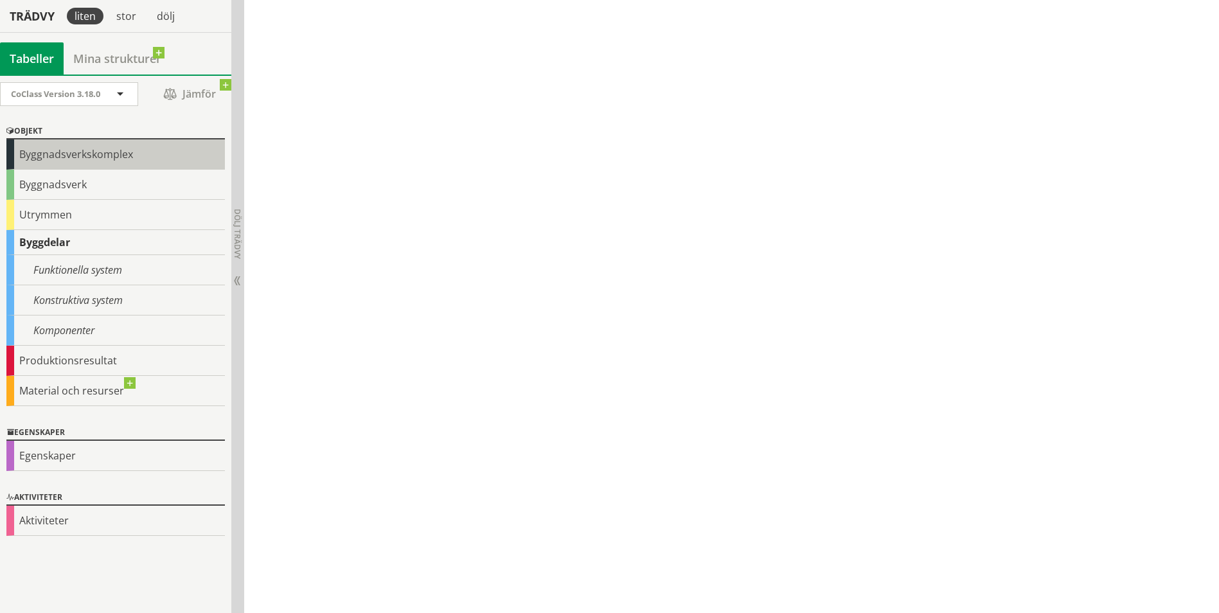
click at [43, 166] on div "Byggnadsverkskomplex" at bounding box center [115, 154] width 218 height 30
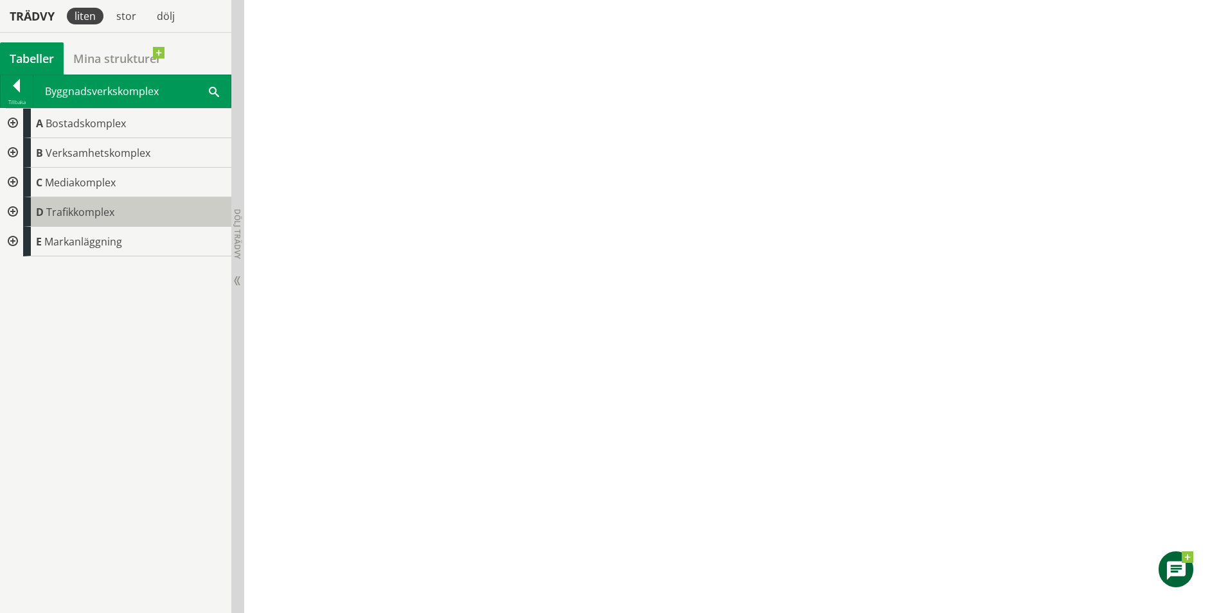
click at [120, 216] on div "D Trafikkomplex" at bounding box center [127, 212] width 208 height 30
click at [17, 213] on div at bounding box center [11, 212] width 23 height 30
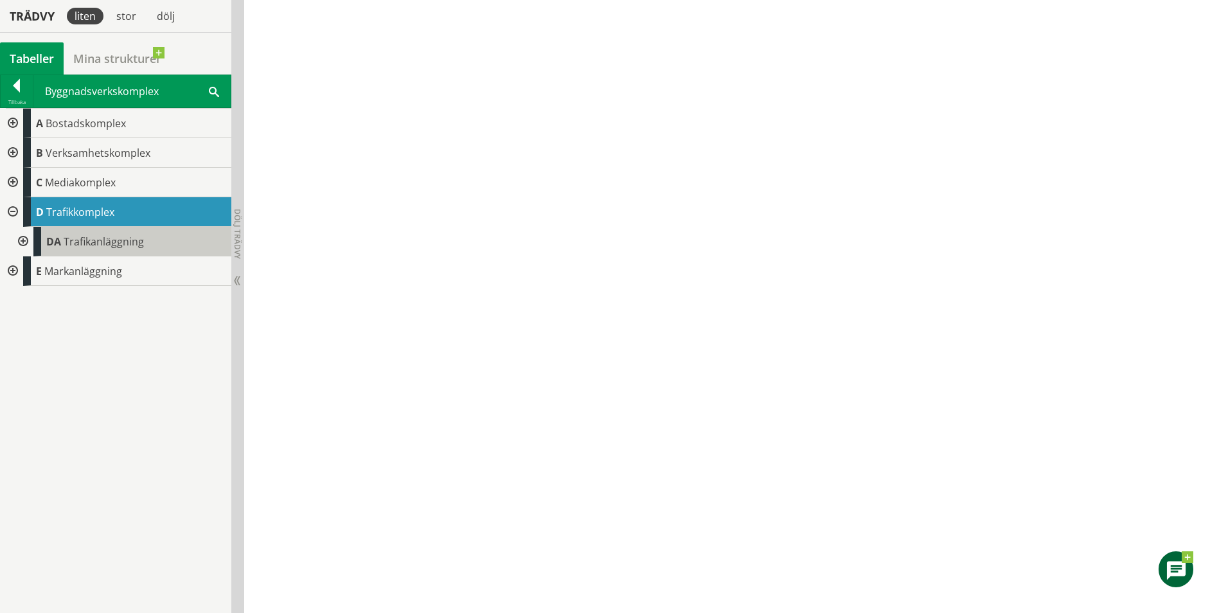
scroll to position [3740, 0]
click at [93, 240] on span "Trafikanläggning" at bounding box center [104, 241] width 80 height 14
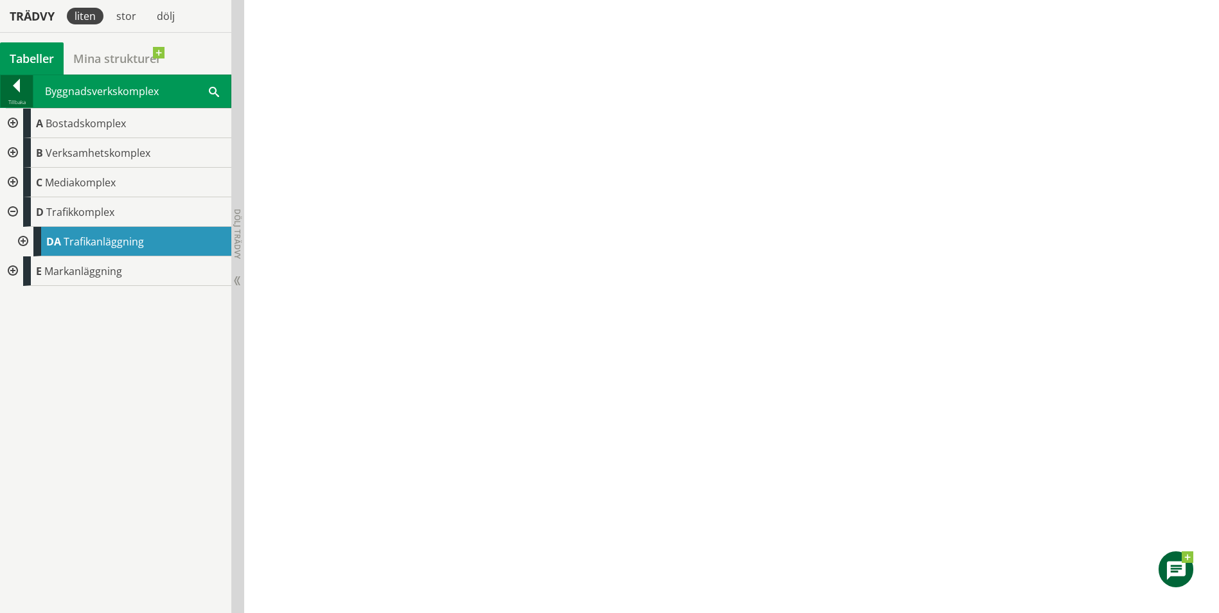
click at [29, 96] on div at bounding box center [17, 88] width 32 height 18
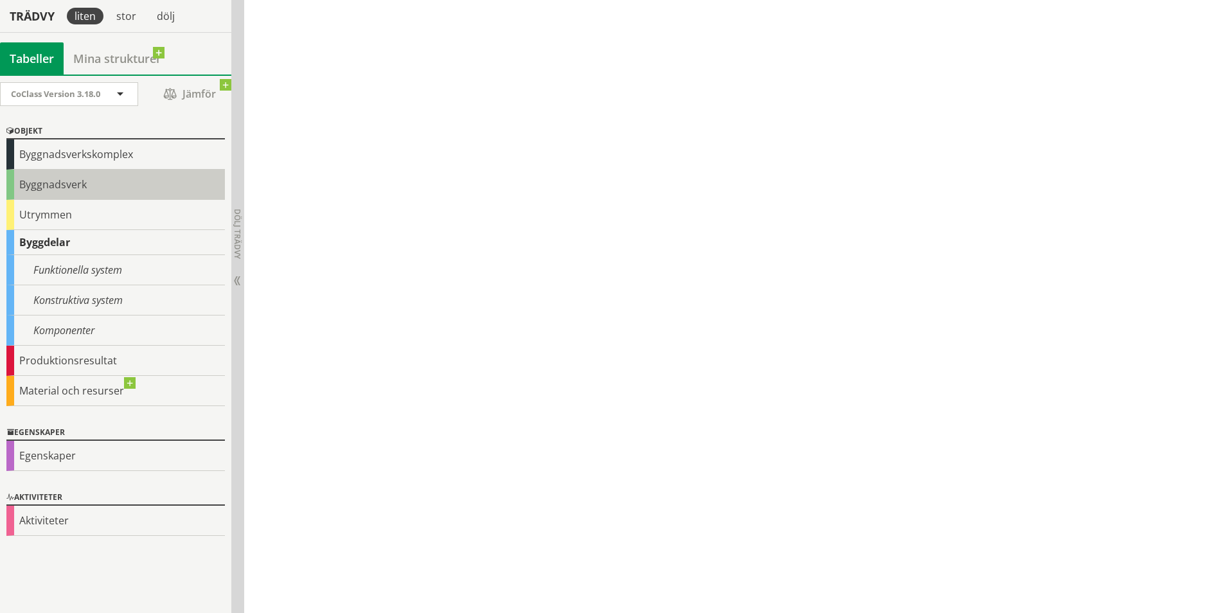
click at [60, 186] on div "Byggnadsverk" at bounding box center [115, 185] width 218 height 30
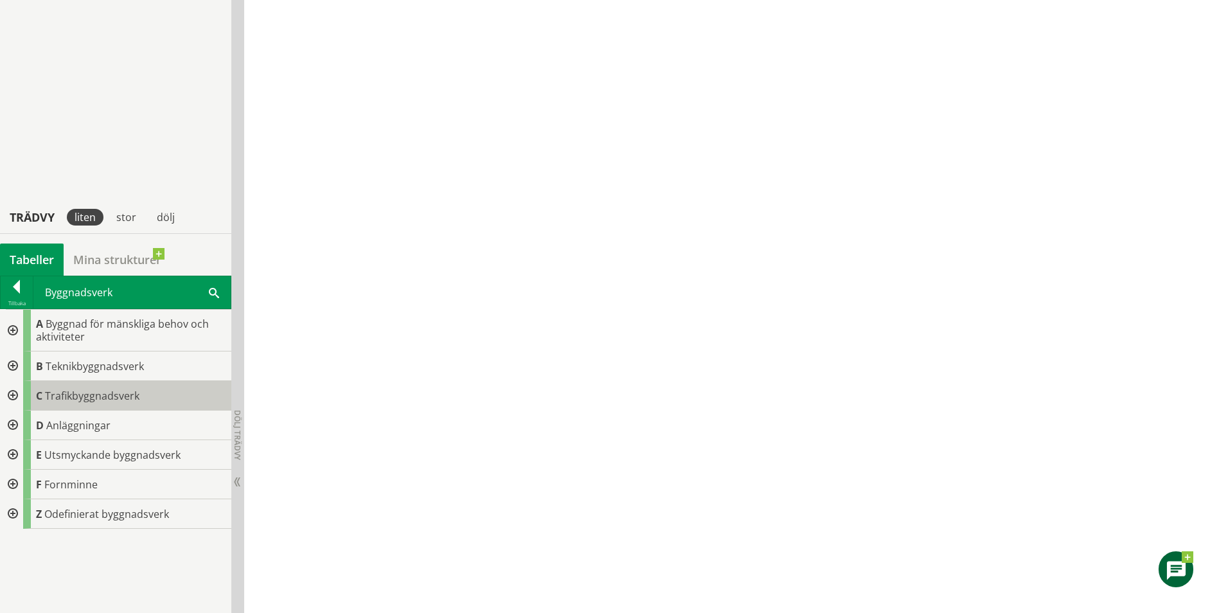
scroll to position [3226, 0]
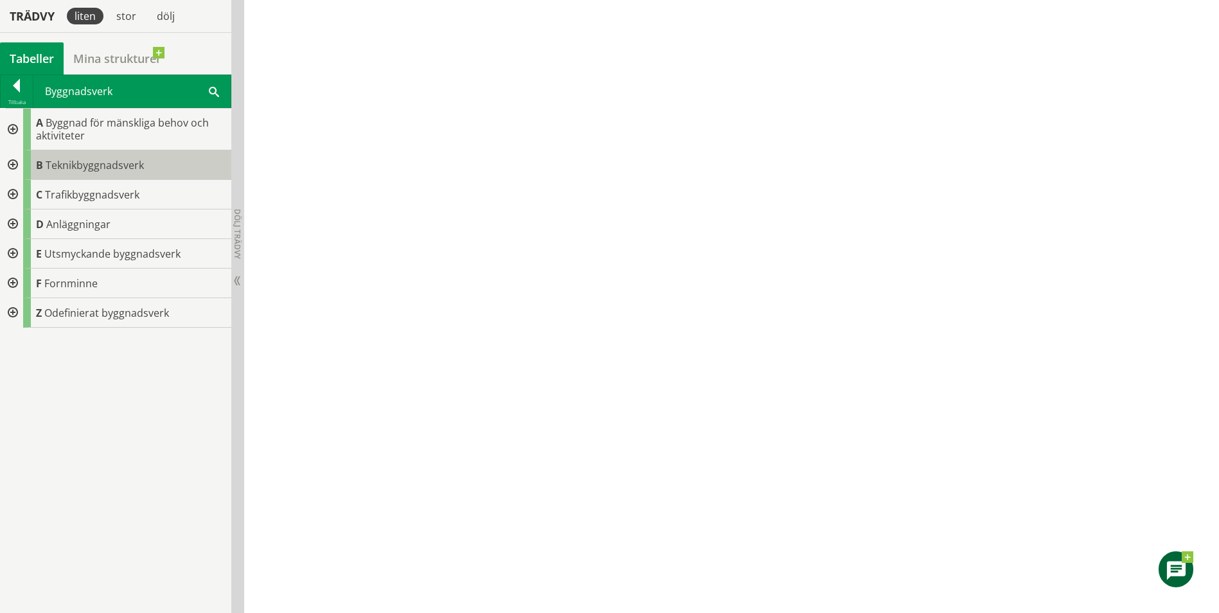
click at [102, 173] on div "B Teknikbyggnadsverk" at bounding box center [127, 165] width 208 height 30
click at [17, 163] on div at bounding box center [11, 165] width 23 height 30
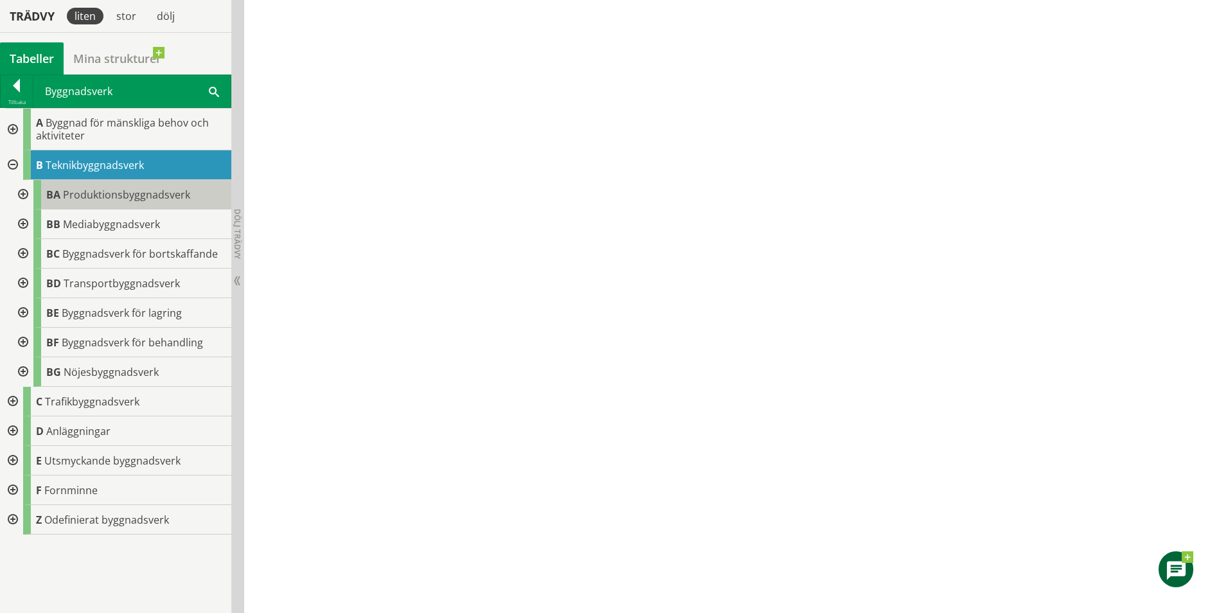
click at [70, 206] on div "BA Produktionsbyggnadsverk" at bounding box center [132, 195] width 198 height 30
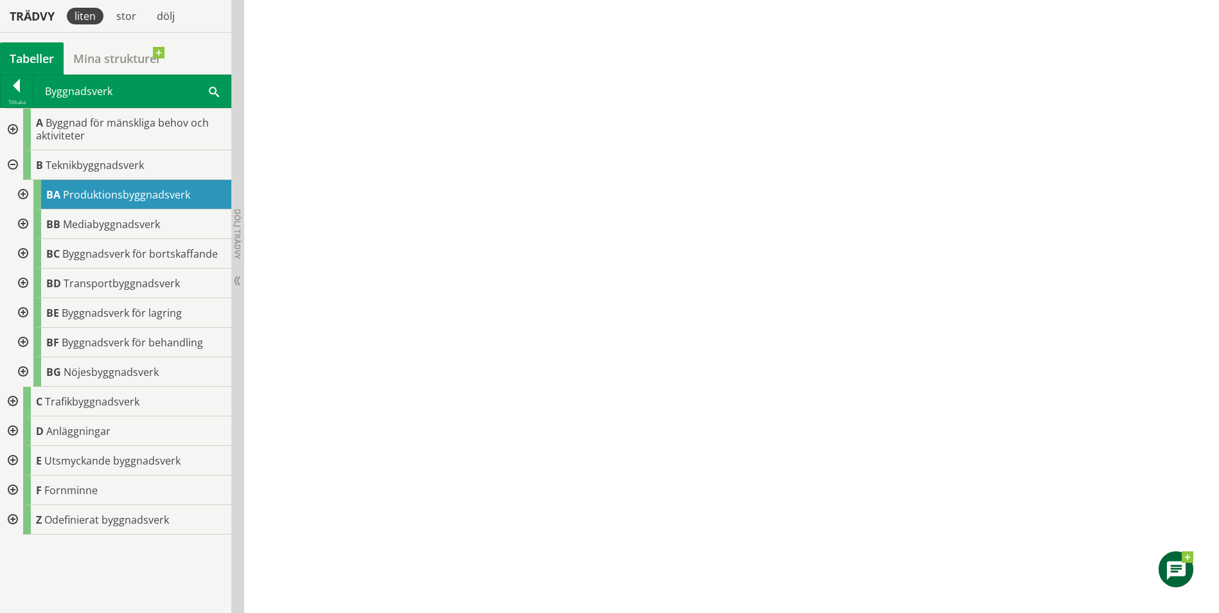
click at [20, 195] on div at bounding box center [21, 195] width 23 height 30
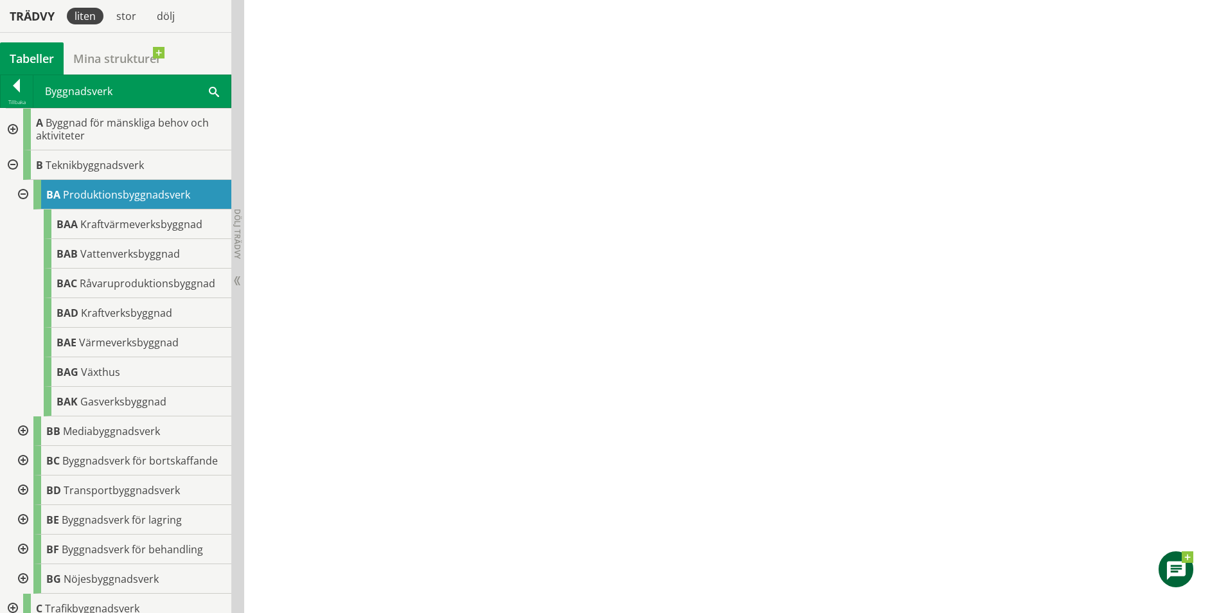
scroll to position [1584, 0]
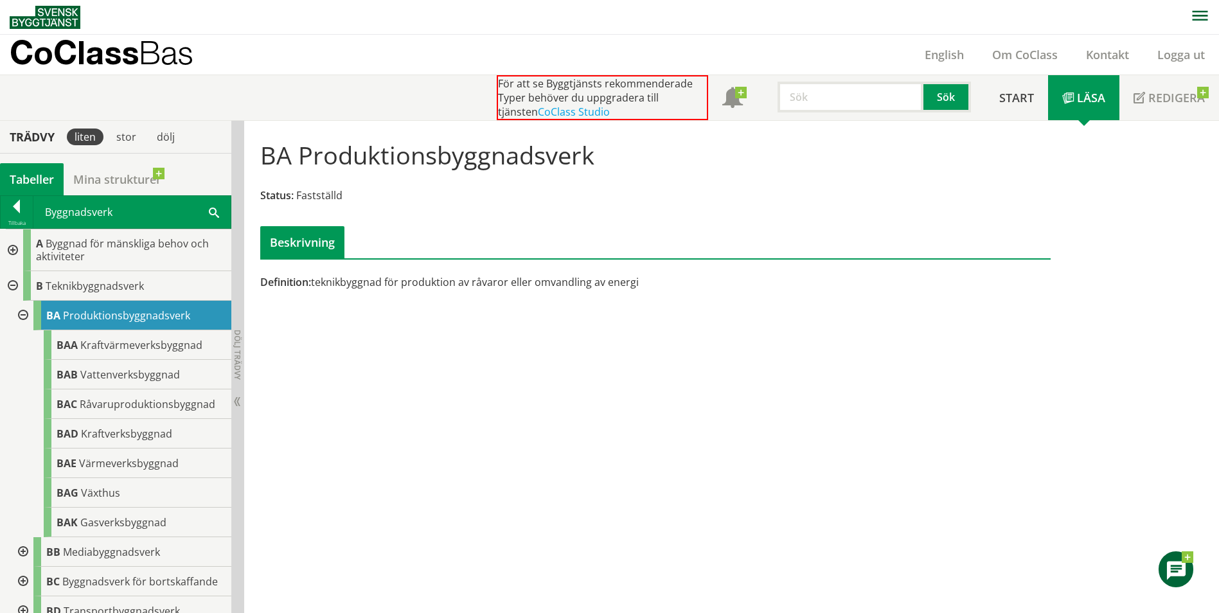
scroll to position [1, 0]
click at [152, 348] on span "Kraftvärmeverksbyggnad" at bounding box center [141, 344] width 122 height 14
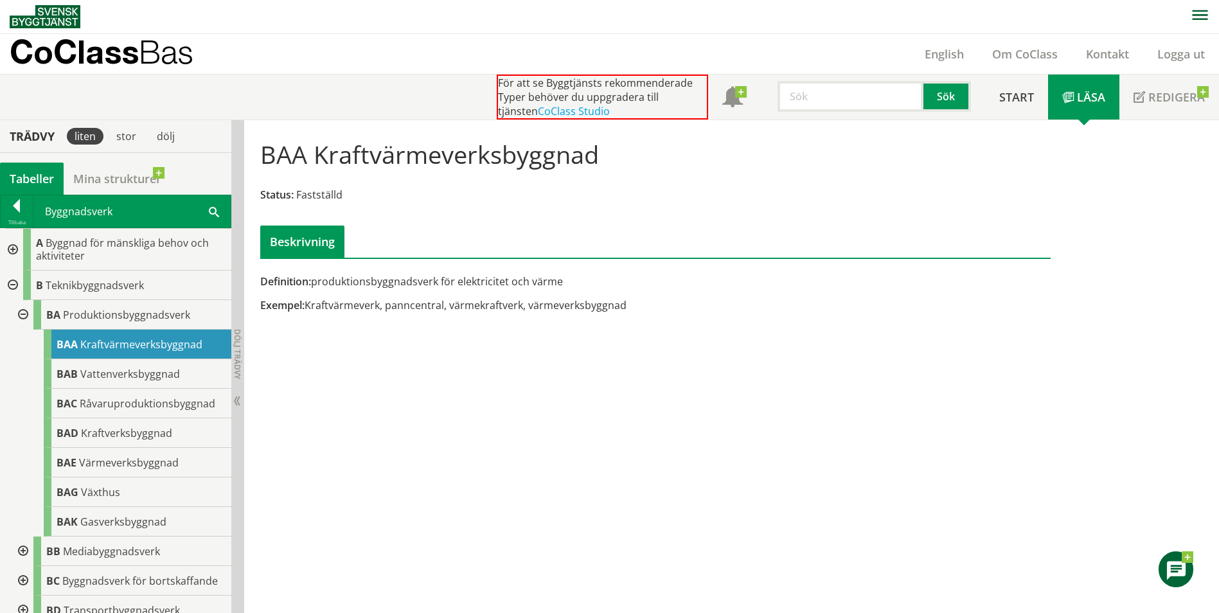
drag, startPoint x: 414, startPoint y: 297, endPoint x: 592, endPoint y: 296, distance: 177.3
click at [592, 296] on div "Definition: produktionsbyggnadsverk för elektricitet och värme Exempel: Kraftvä…" at bounding box center [521, 298] width 540 height 48
click at [120, 502] on div "BAG Växthus" at bounding box center [138, 492] width 188 height 30
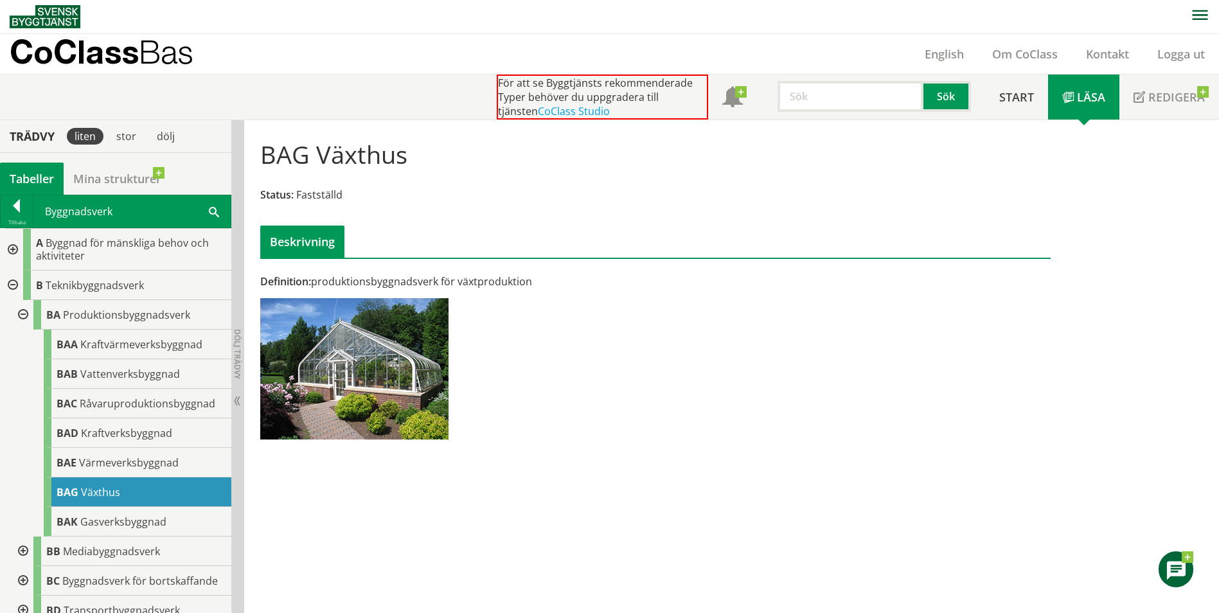
click at [314, 190] on span "Fastställd" at bounding box center [319, 195] width 46 height 14
click at [19, 208] on div at bounding box center [17, 208] width 32 height 18
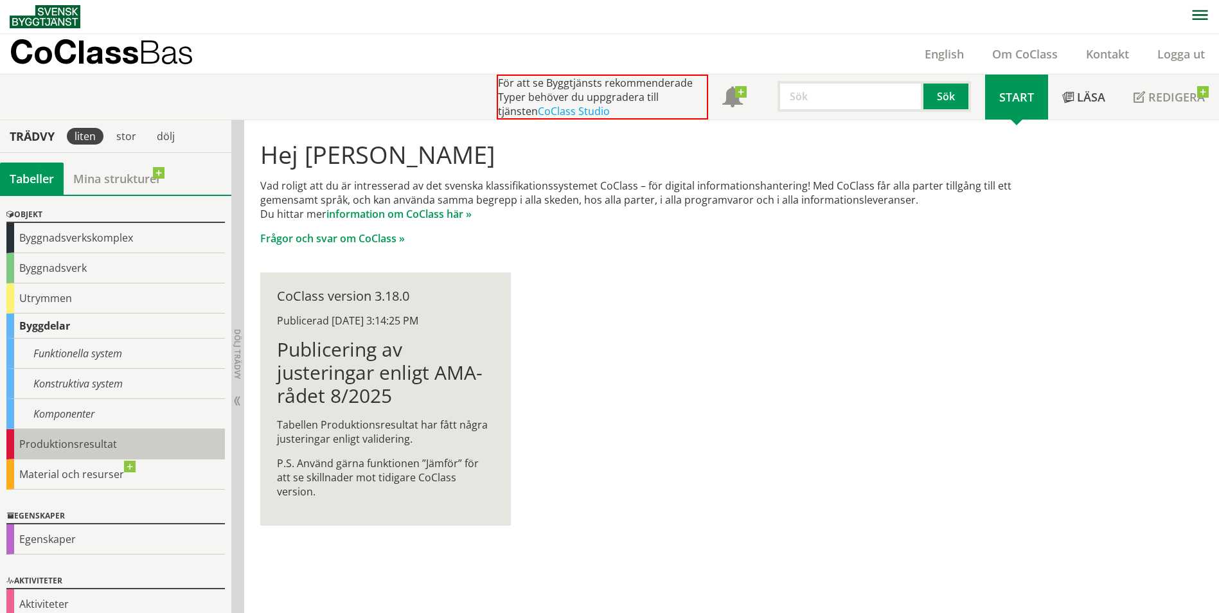
scroll to position [53, 0]
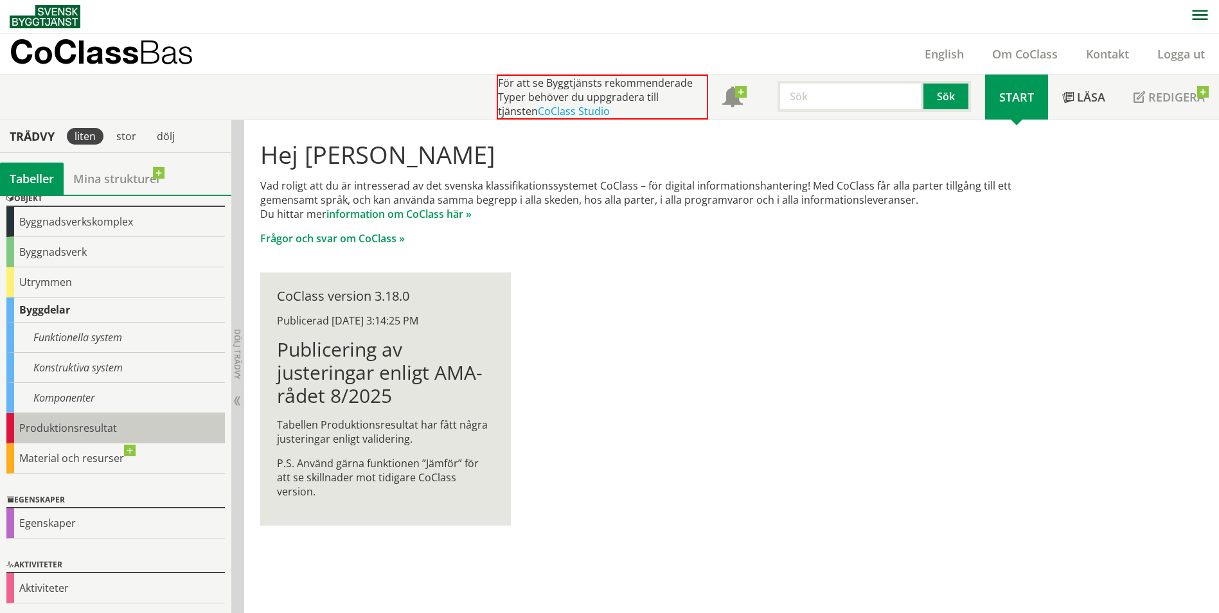
click at [86, 425] on div "Produktionsresultat" at bounding box center [115, 428] width 218 height 30
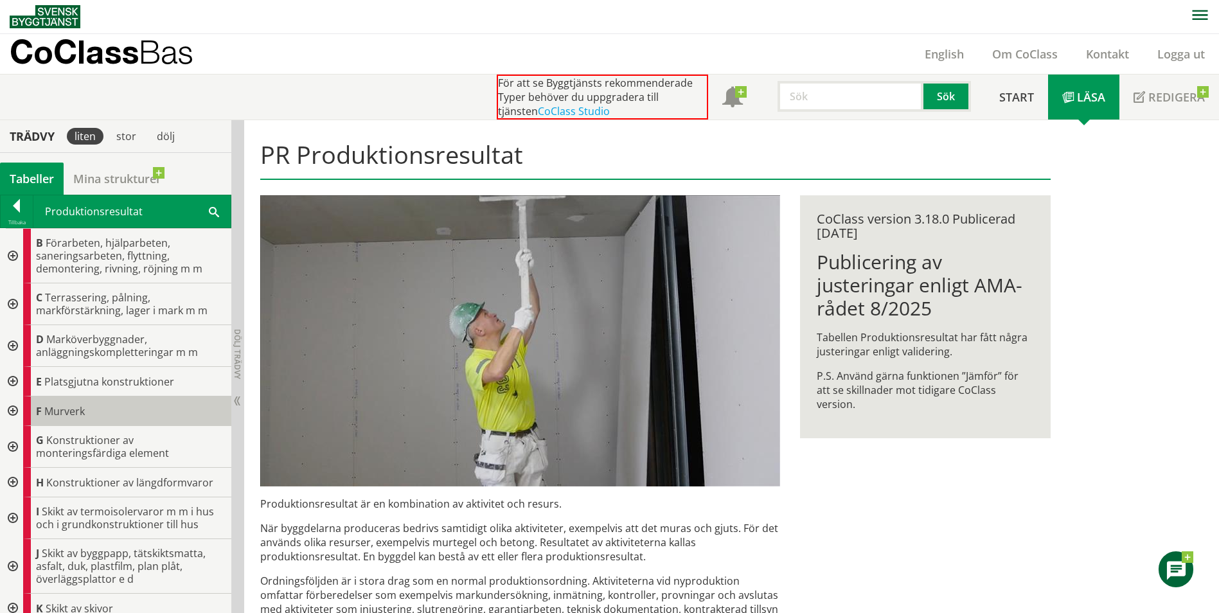
click at [66, 403] on div "F Murverk" at bounding box center [127, 411] width 208 height 30
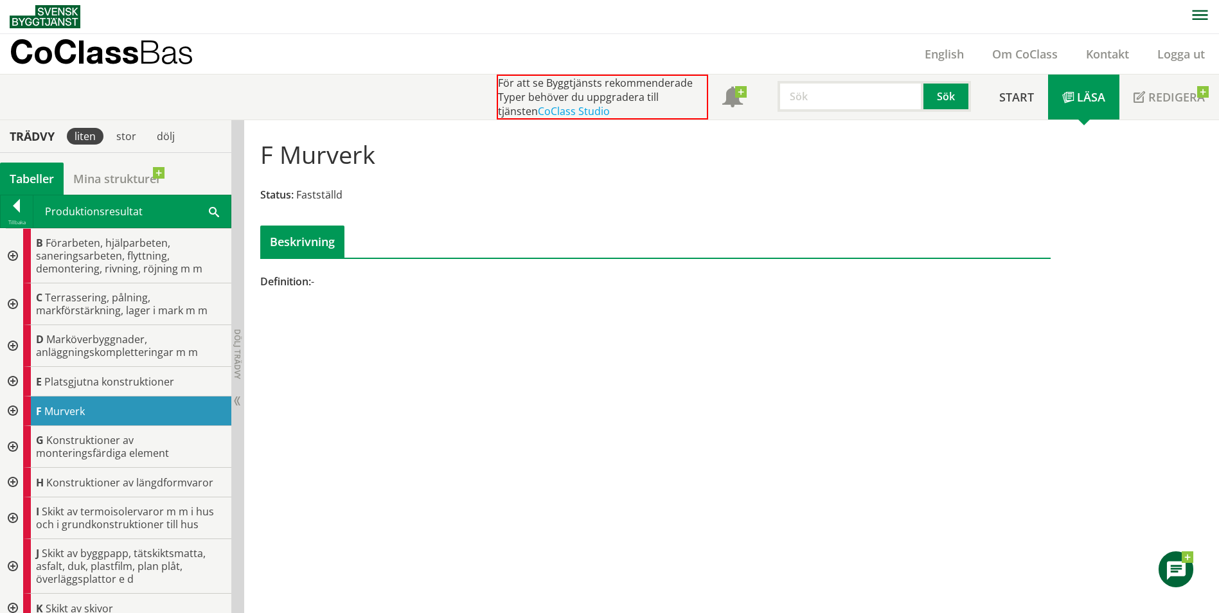
click at [28, 408] on div "F Murverk" at bounding box center [127, 411] width 208 height 30
click at [15, 410] on div at bounding box center [11, 411] width 23 height 30
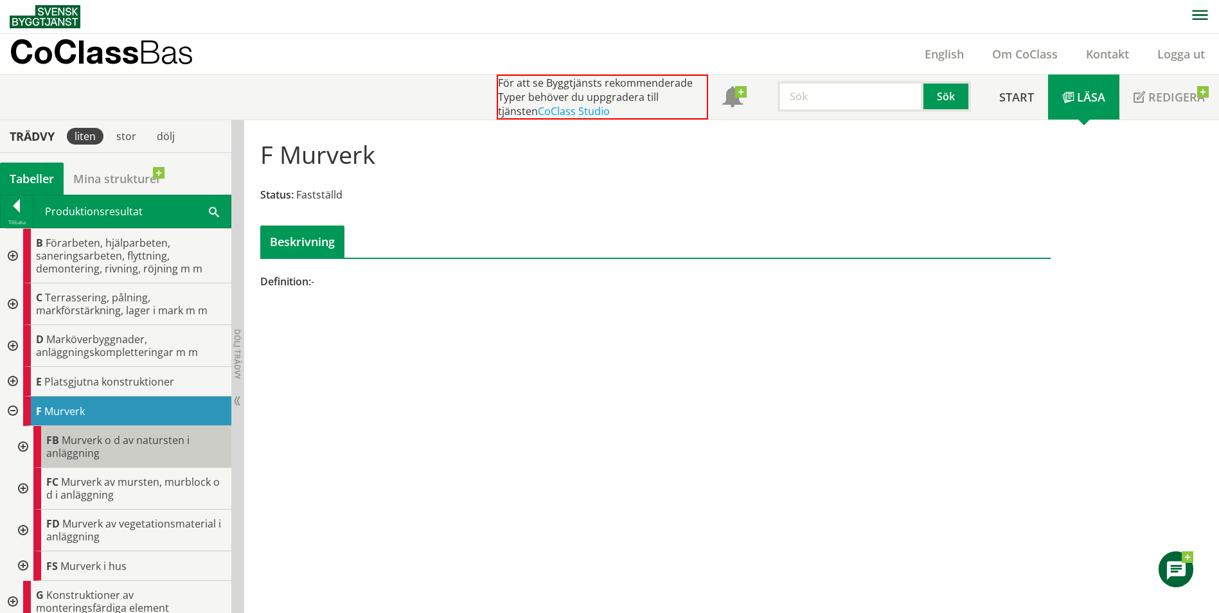
click at [82, 450] on span "Murverk o d av natursten i anläggning" at bounding box center [117, 446] width 143 height 27
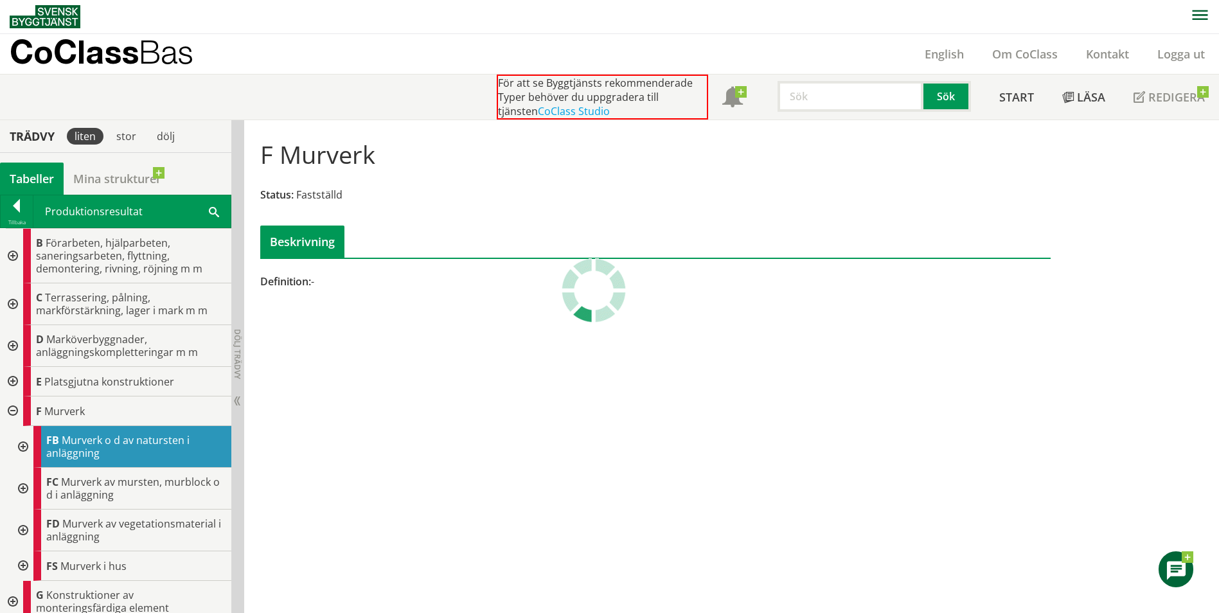
click at [21, 446] on div at bounding box center [21, 447] width 23 height 42
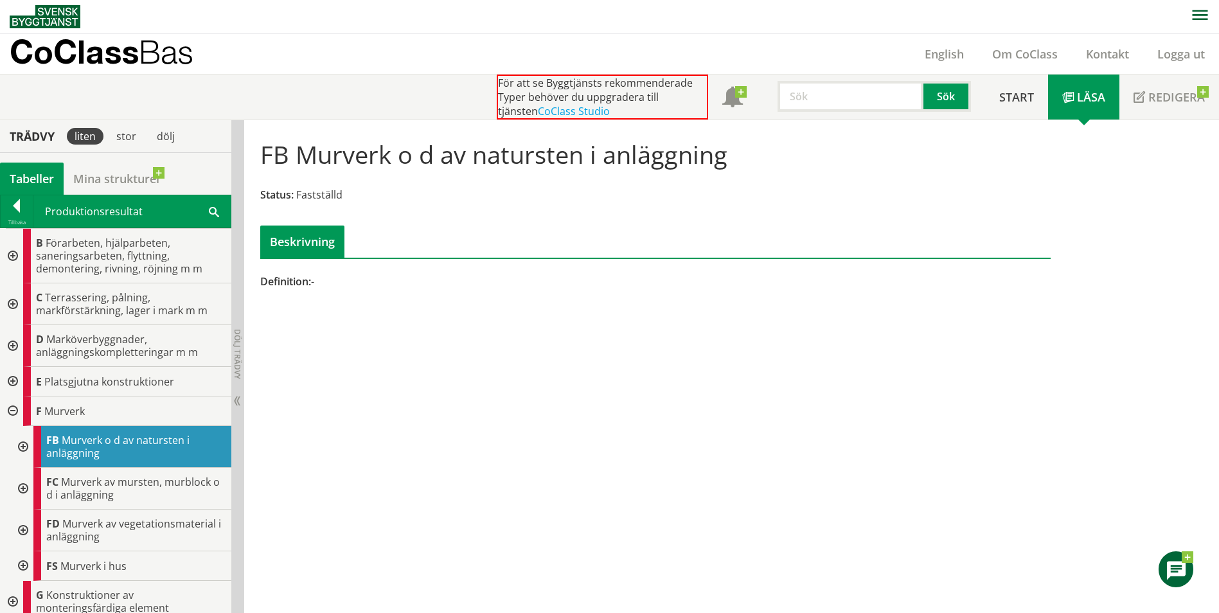
click at [27, 447] on div at bounding box center [21, 447] width 23 height 42
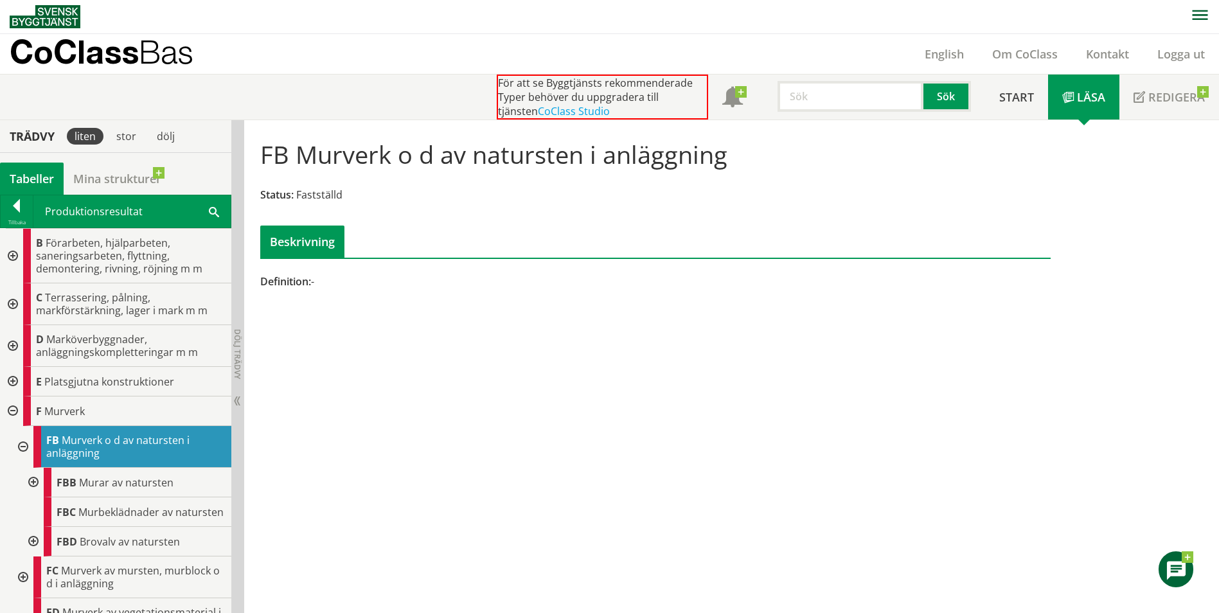
click at [33, 484] on div at bounding box center [32, 483] width 23 height 30
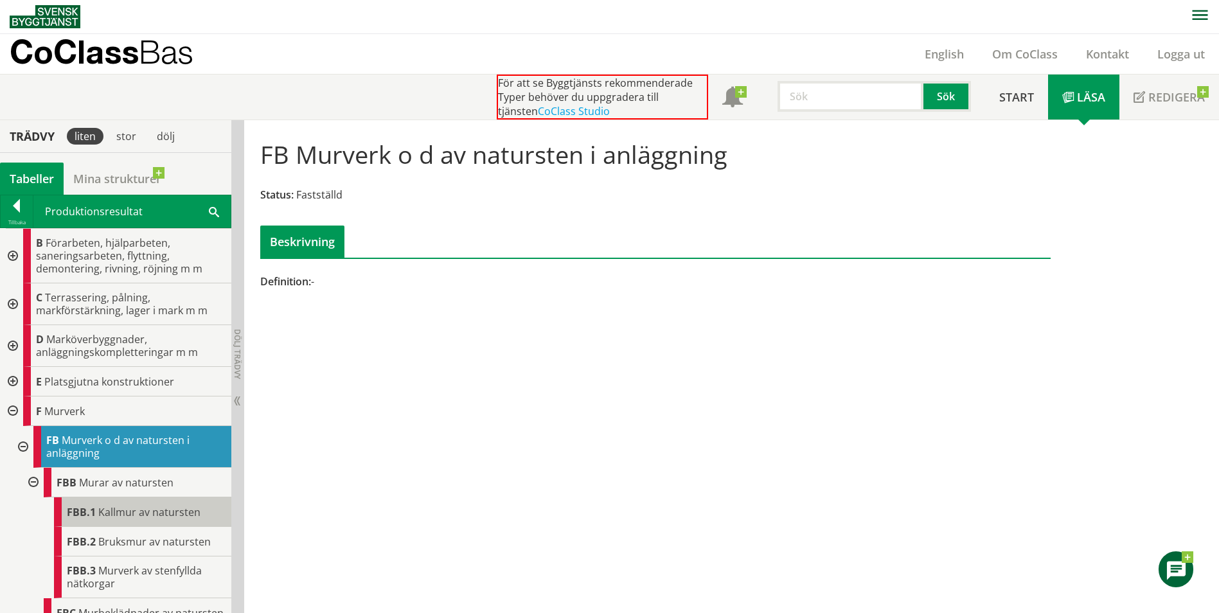
click at [98, 516] on span "Kallmur av natursten" at bounding box center [149, 512] width 102 height 14
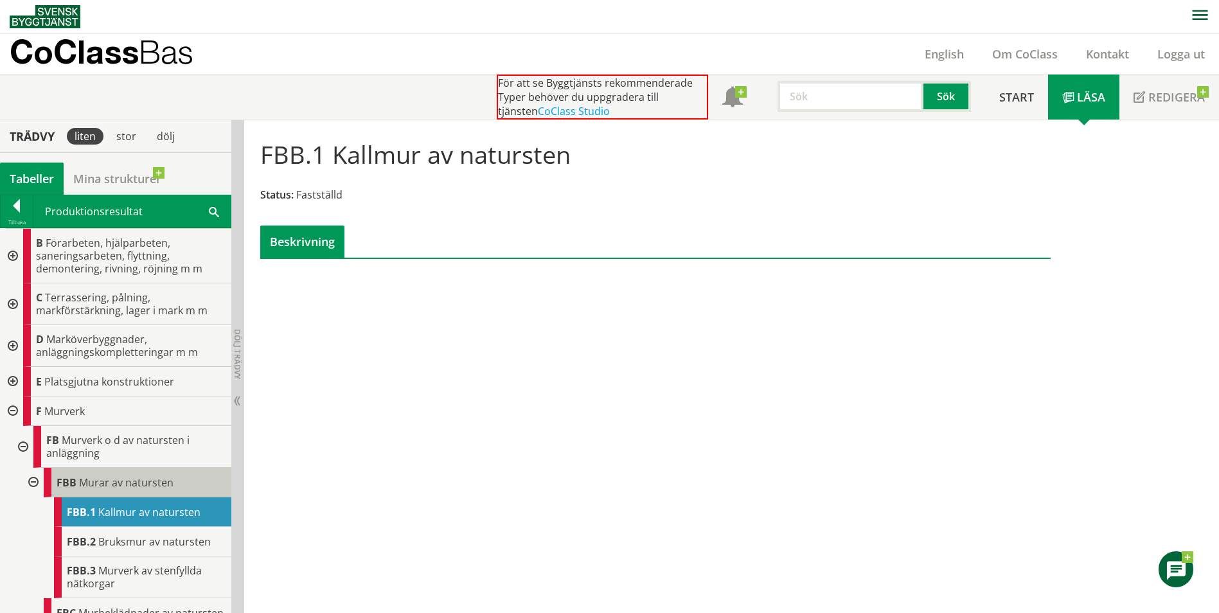
click at [136, 493] on div "FBB Murar av natursten" at bounding box center [138, 483] width 188 height 30
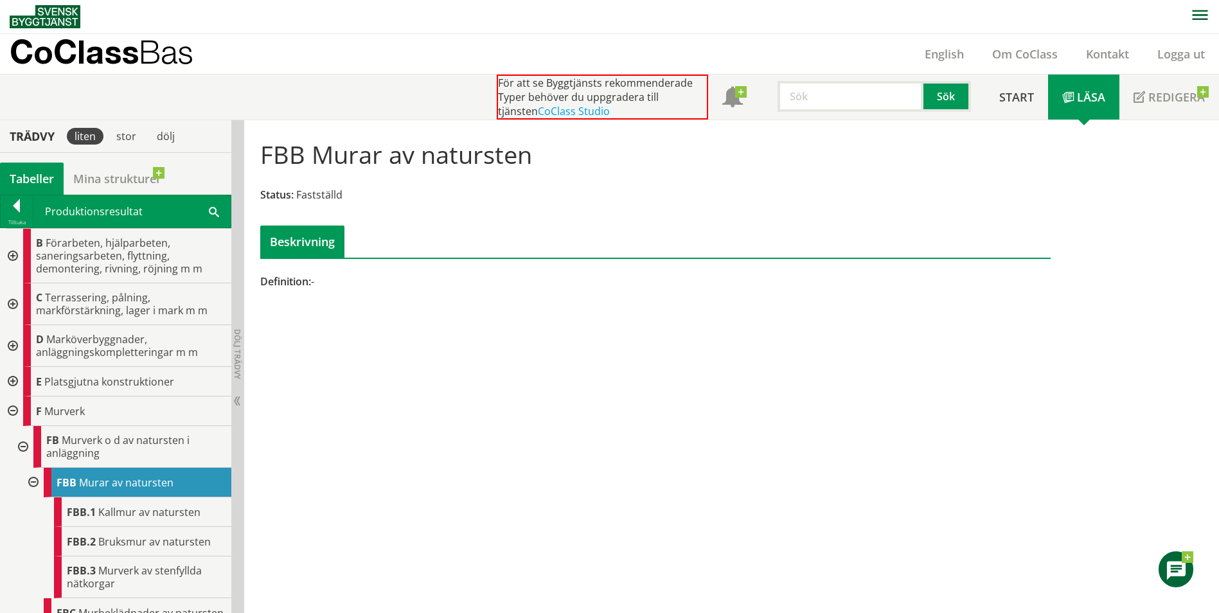
click at [20, 411] on div at bounding box center [11, 411] width 23 height 30
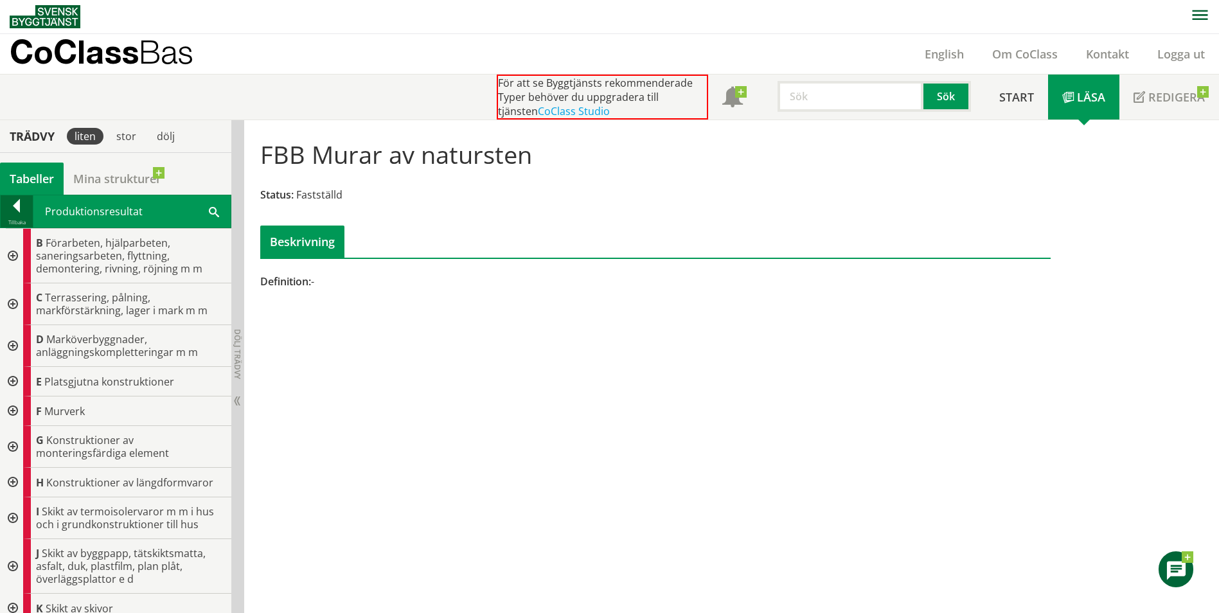
click at [15, 206] on div at bounding box center [17, 208] width 32 height 18
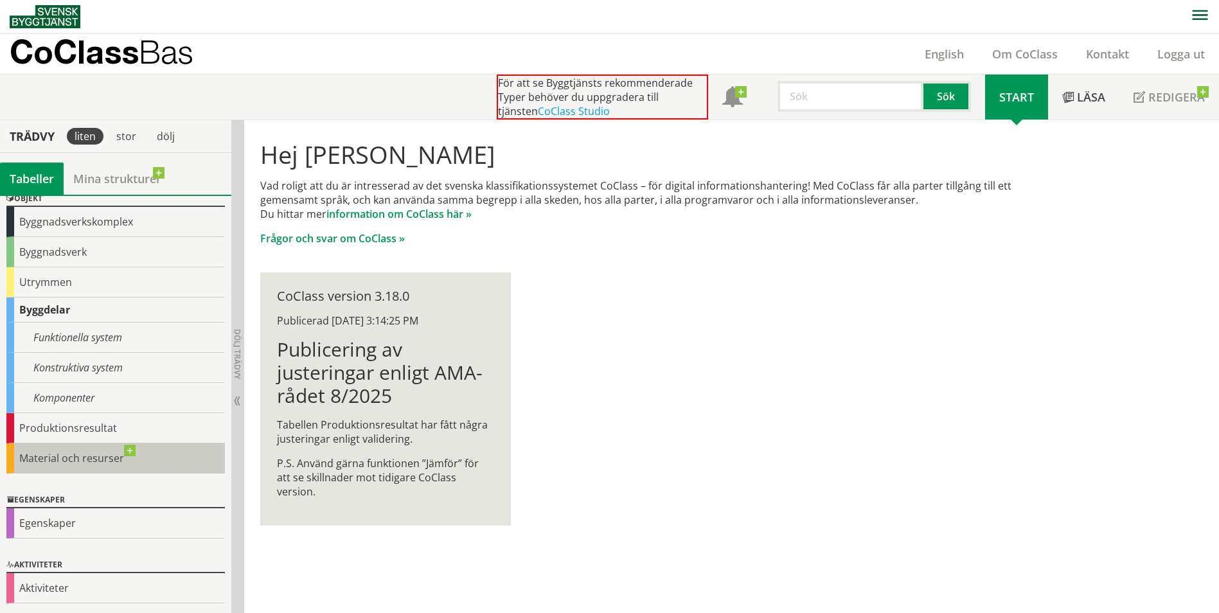
click at [76, 459] on div "Material och resurser" at bounding box center [115, 458] width 218 height 30
click at [75, 472] on div "Material och resurser" at bounding box center [115, 458] width 218 height 30
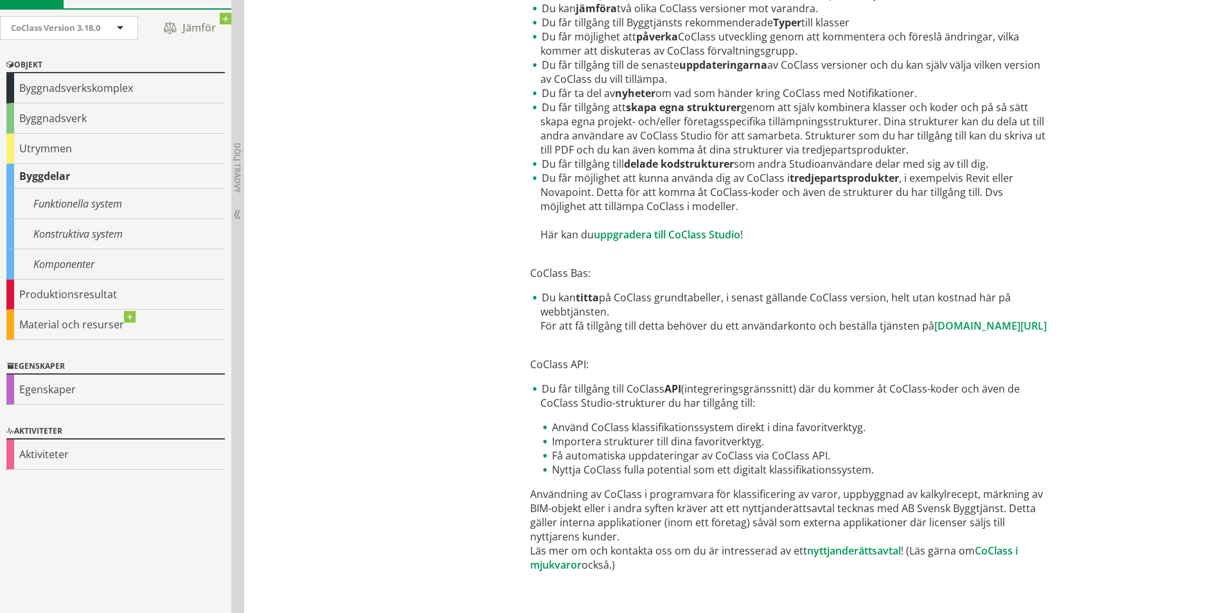
scroll to position [598, 0]
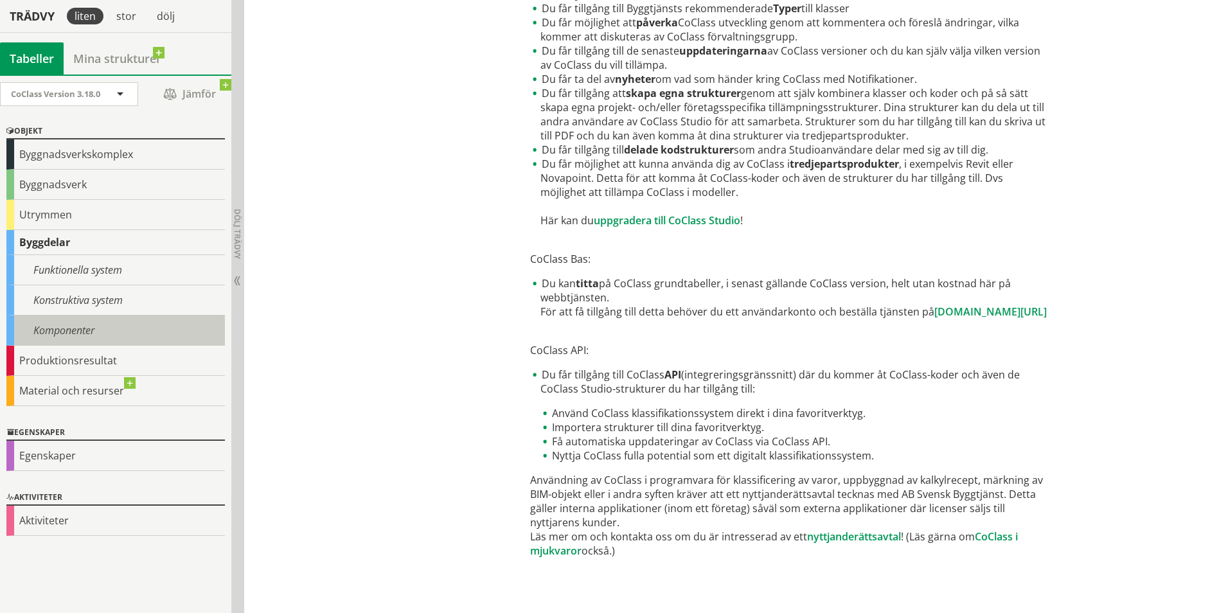
click at [128, 341] on div "Komponenter" at bounding box center [115, 330] width 218 height 30
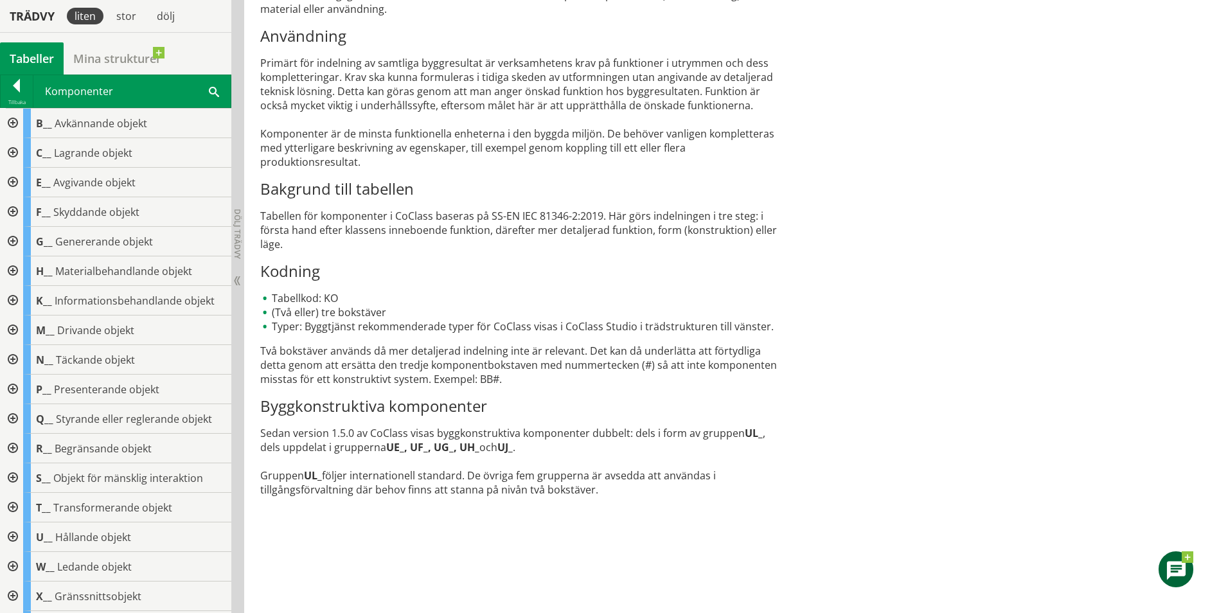
click at [10, 149] on div at bounding box center [11, 153] width 23 height 30
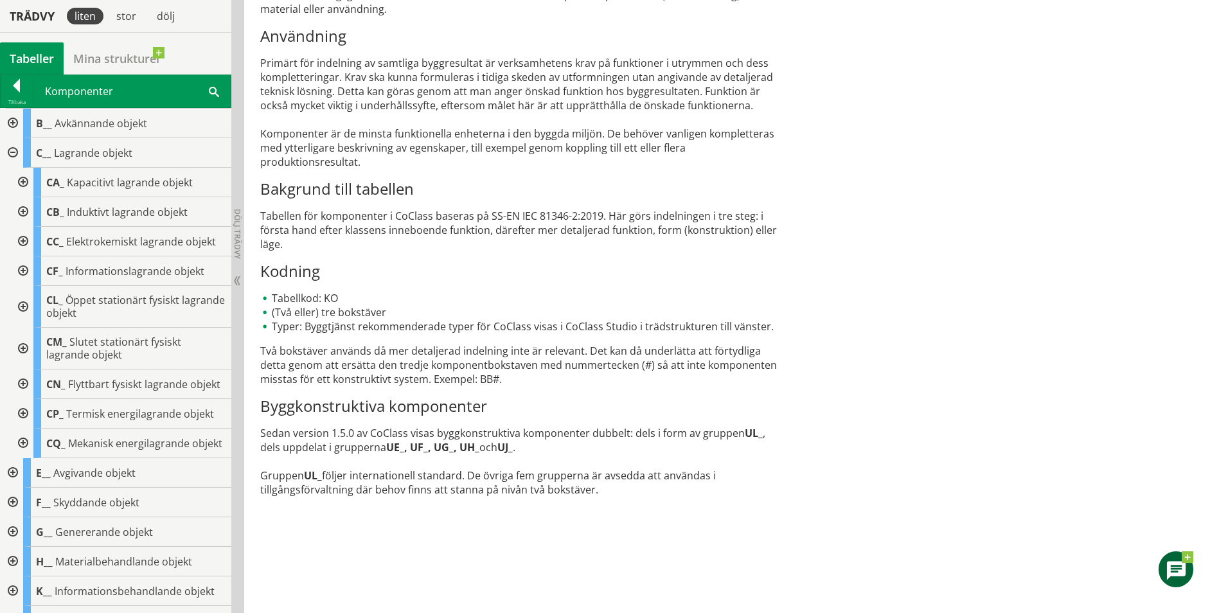
click at [19, 206] on div at bounding box center [21, 212] width 23 height 30
